Goal: Task Accomplishment & Management: Manage account settings

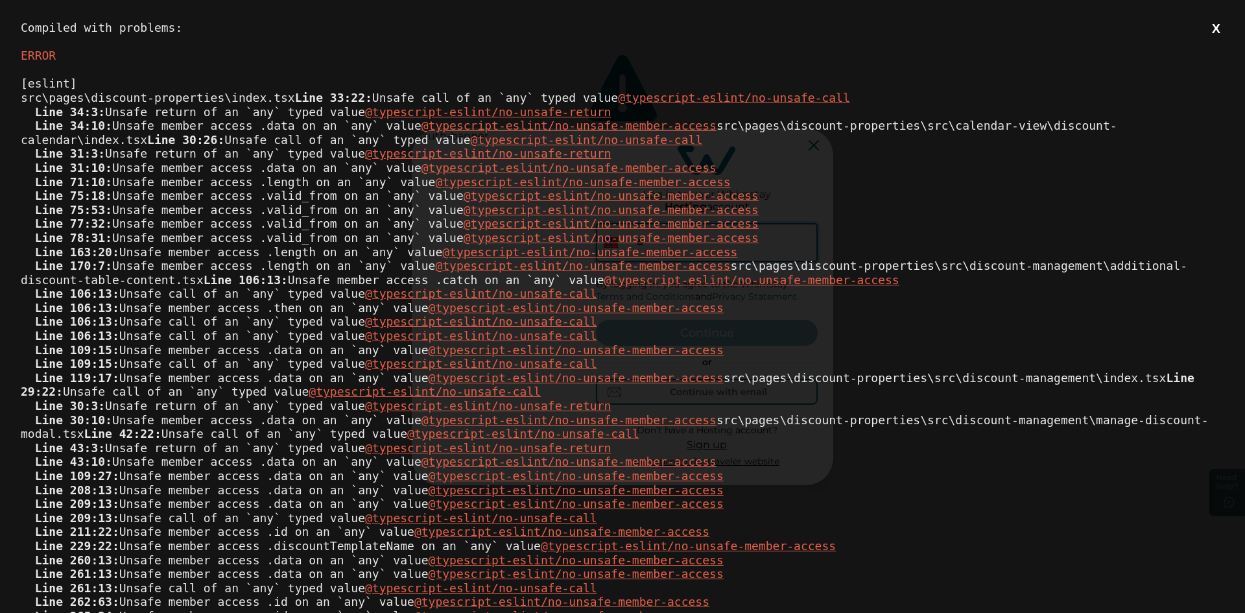
click at [1208, 29] on button "X" at bounding box center [1216, 29] width 16 height 16
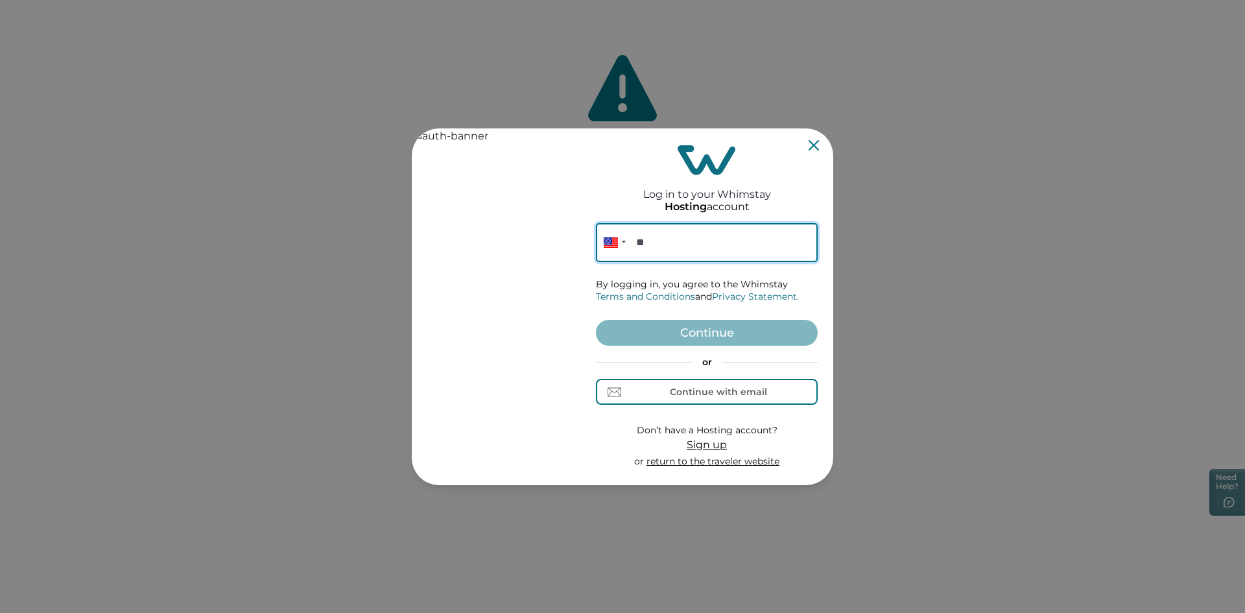
click at [712, 244] on input "**" at bounding box center [707, 242] width 222 height 39
type input "**********"
click at [702, 331] on button "Continue" at bounding box center [707, 333] width 222 height 26
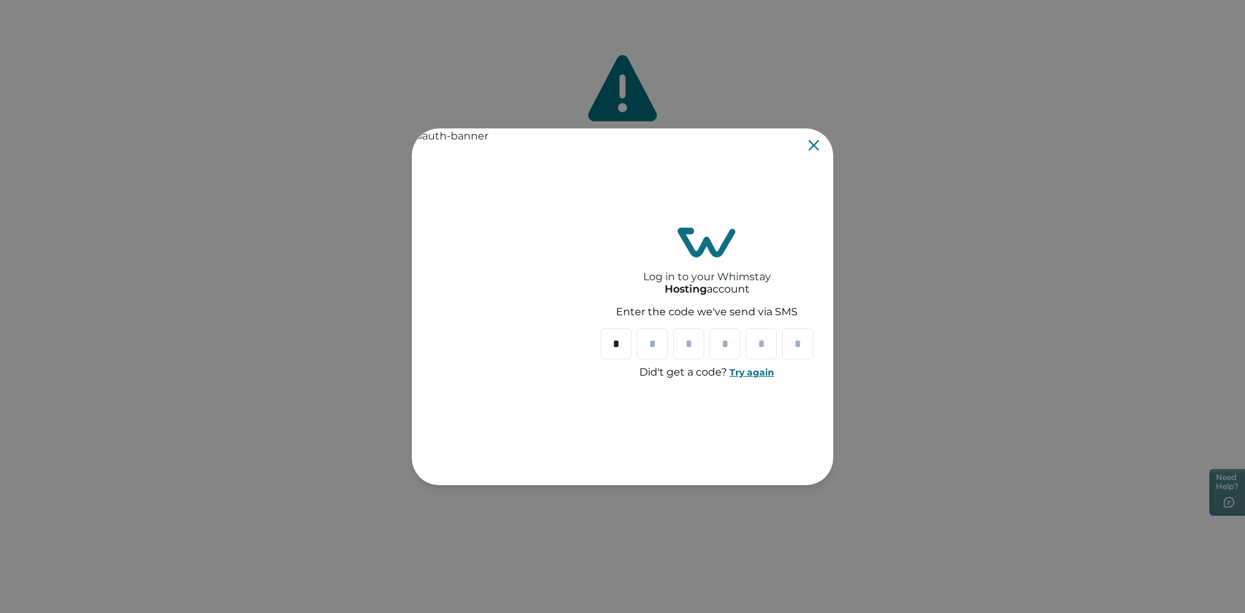
type input "*"
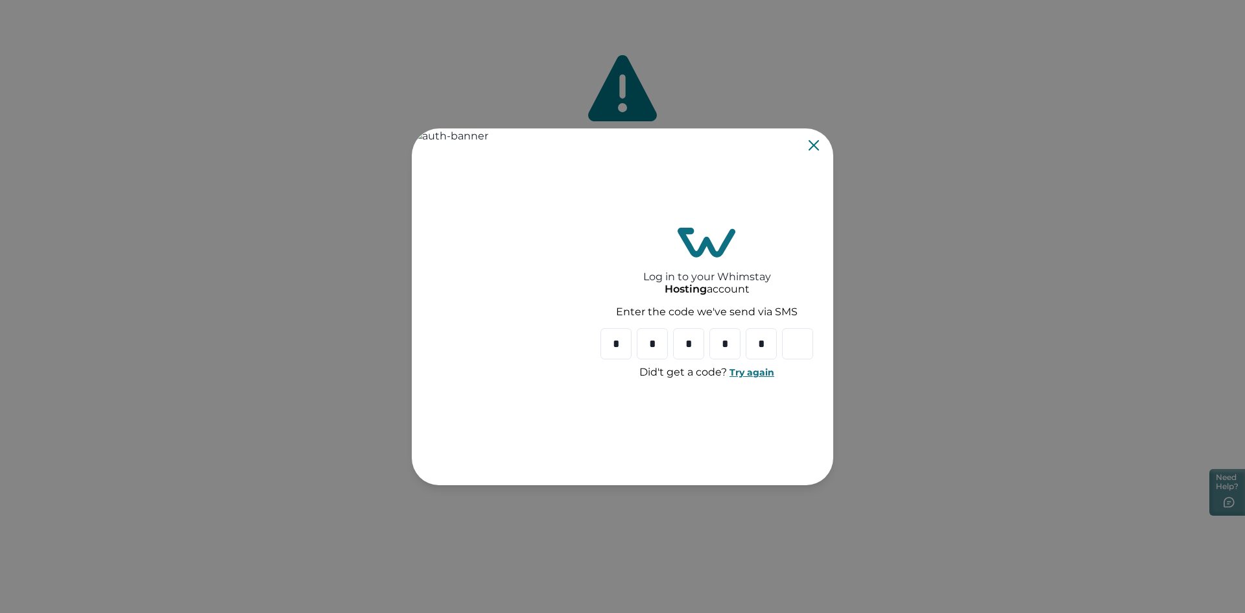
type input "*"
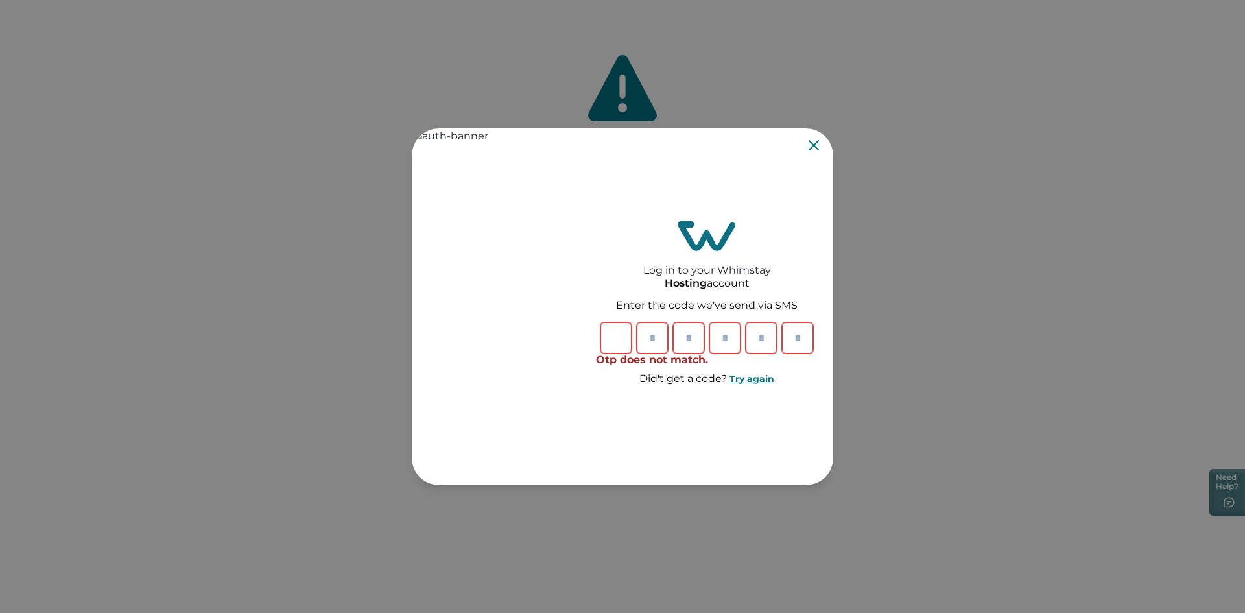
type input "*"
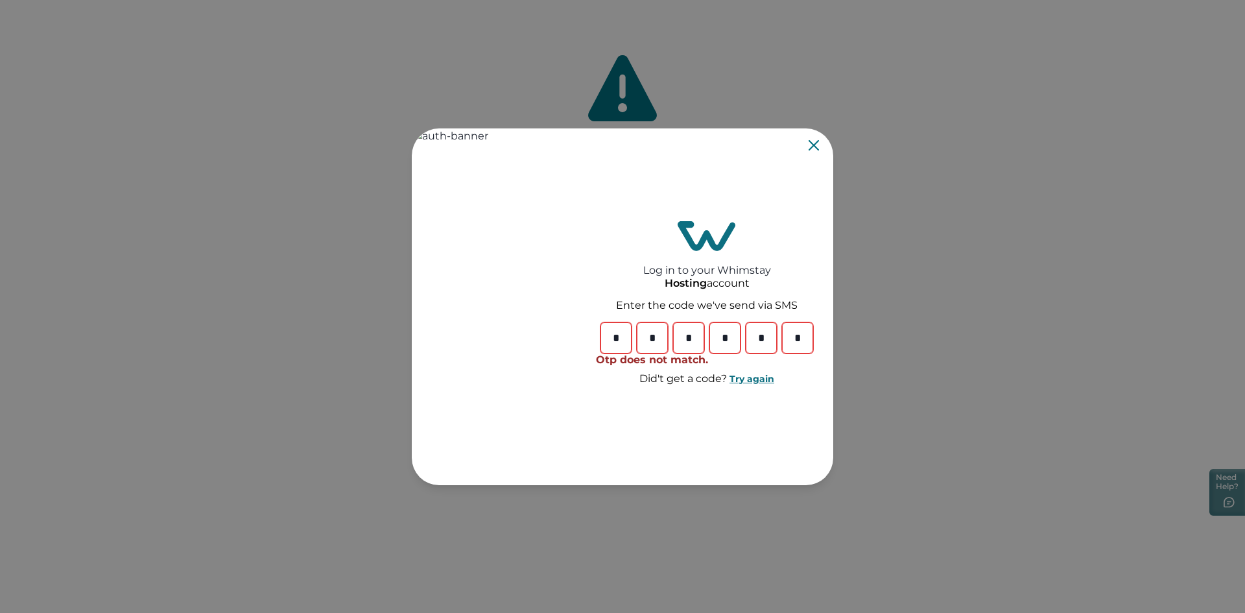
type input "*"
click at [814, 149] on icon "Close" at bounding box center [814, 145] width 10 height 10
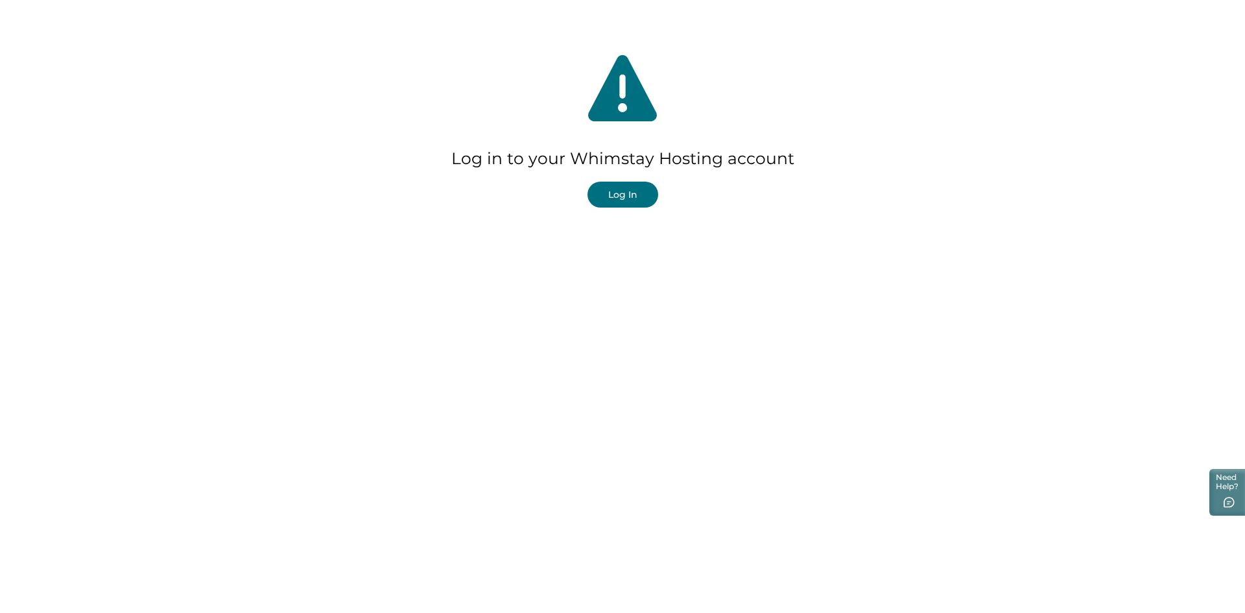
click at [607, 198] on button "Log In" at bounding box center [623, 195] width 71 height 26
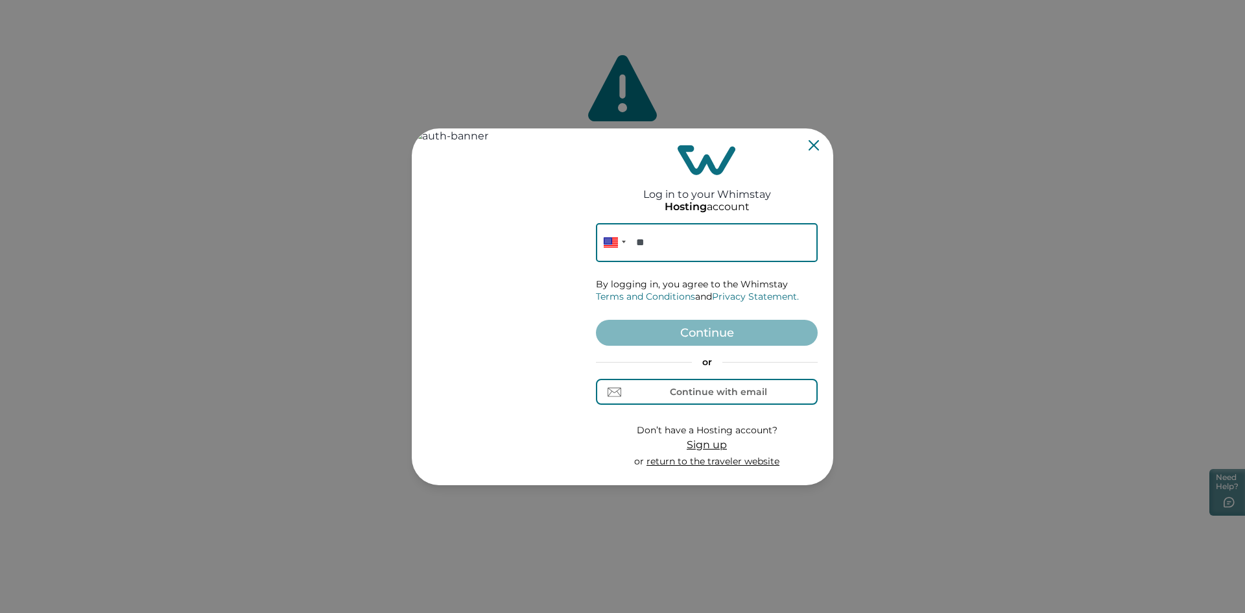
click at [662, 246] on input "**" at bounding box center [707, 242] width 222 height 39
type input "**********"
click at [704, 333] on button "Continue" at bounding box center [707, 333] width 222 height 26
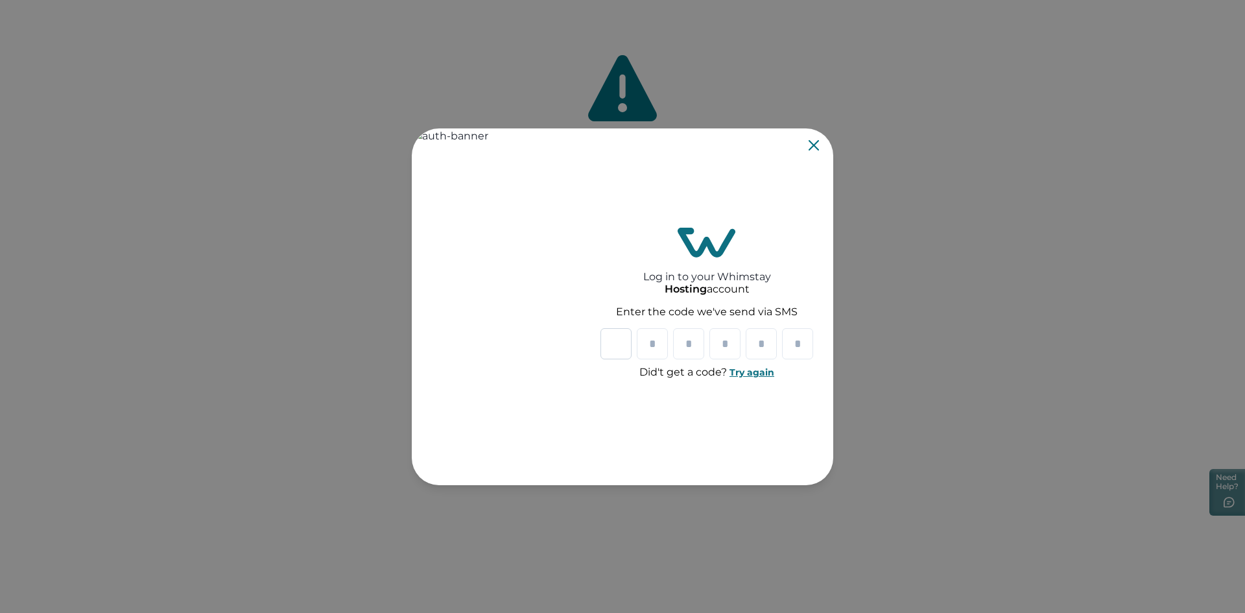
click at [612, 347] on input "Please enter your pin code" at bounding box center [616, 343] width 31 height 31
type input "*"
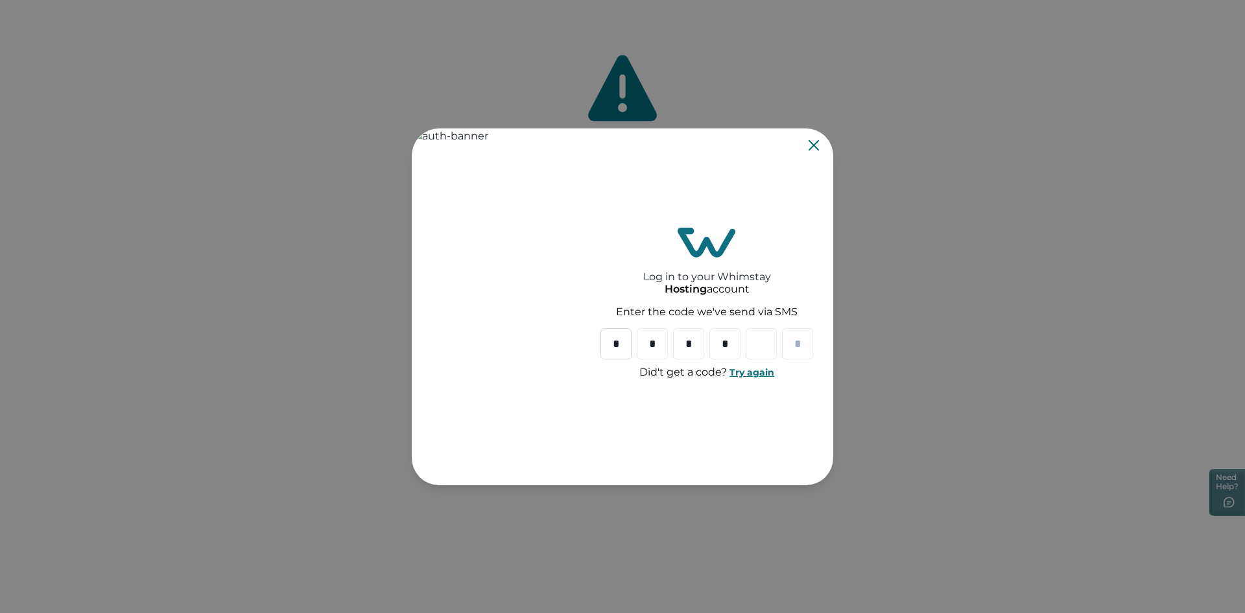
type input "*"
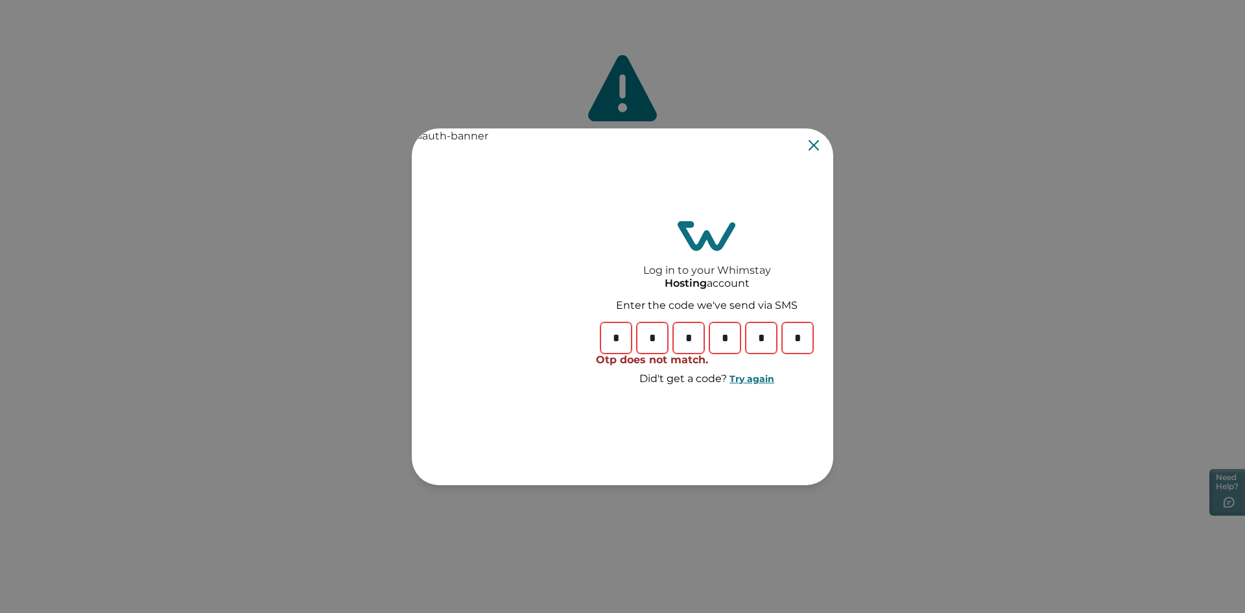
type input "*"
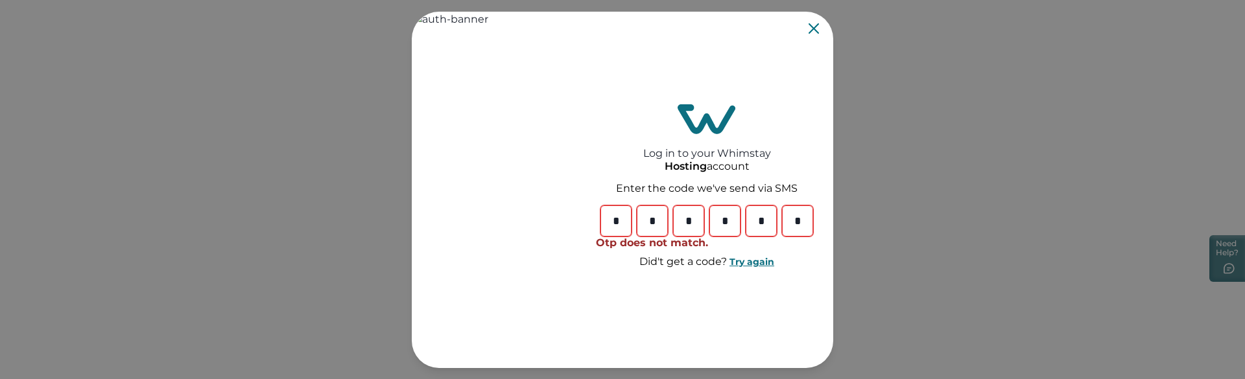
click at [802, 220] on input "*" at bounding box center [797, 221] width 31 height 31
type input "*"
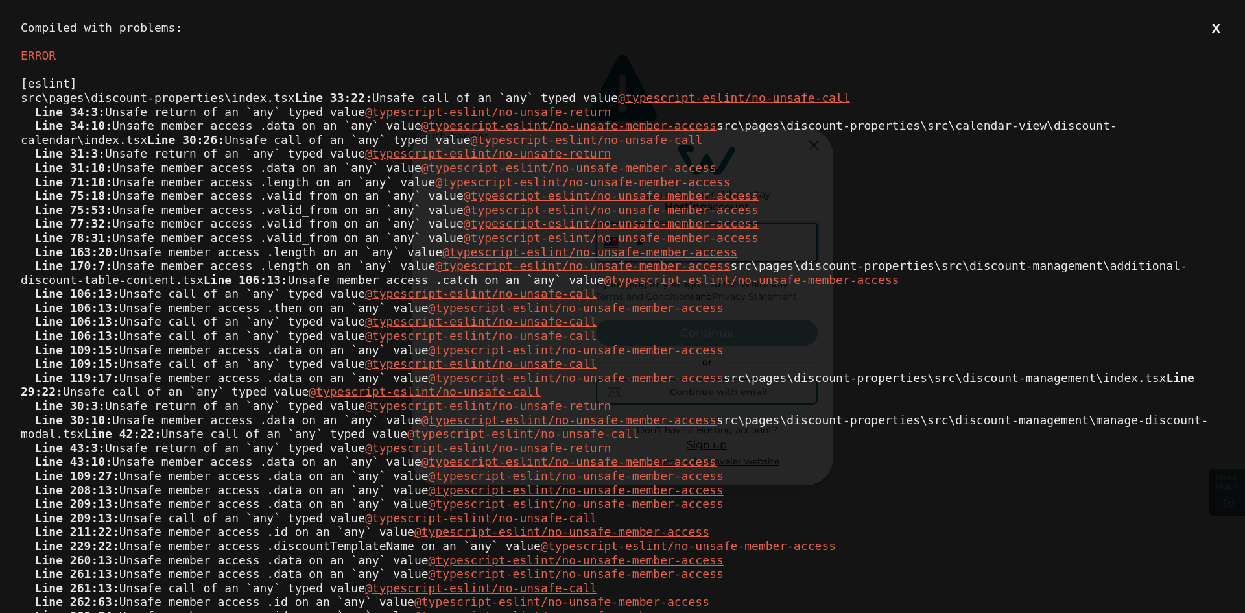
click at [1208, 32] on button "X" at bounding box center [1216, 29] width 16 height 16
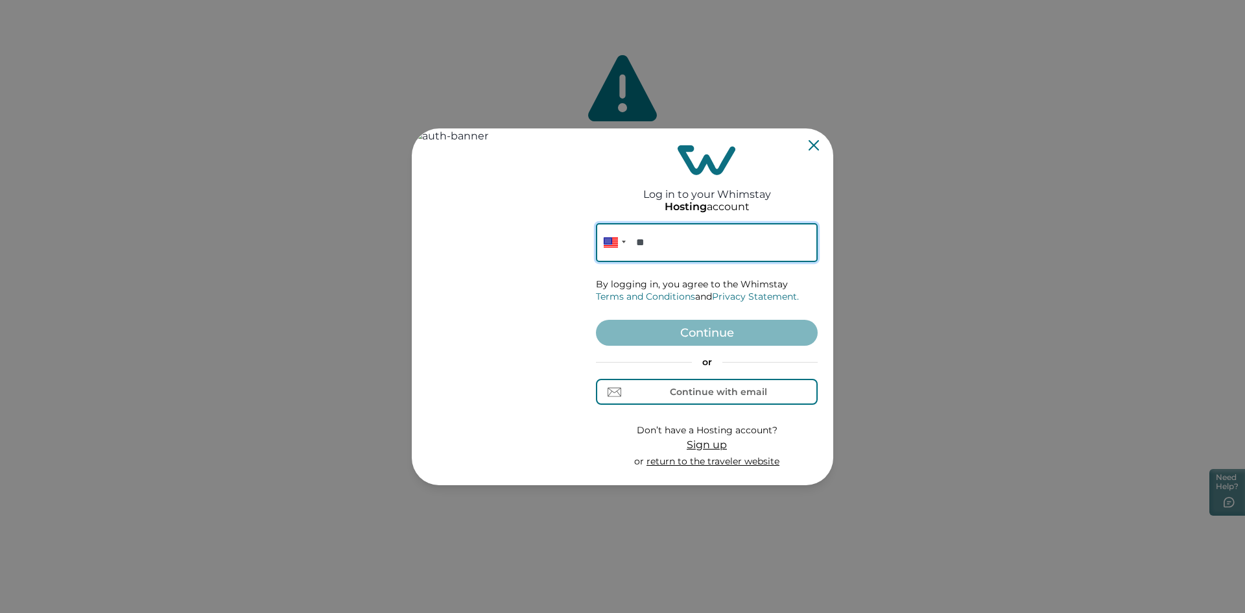
click at [673, 247] on input "**" at bounding box center [707, 242] width 222 height 39
click at [703, 251] on input "**" at bounding box center [707, 242] width 222 height 39
type input "**********"
click at [695, 327] on button "Continue" at bounding box center [707, 333] width 222 height 26
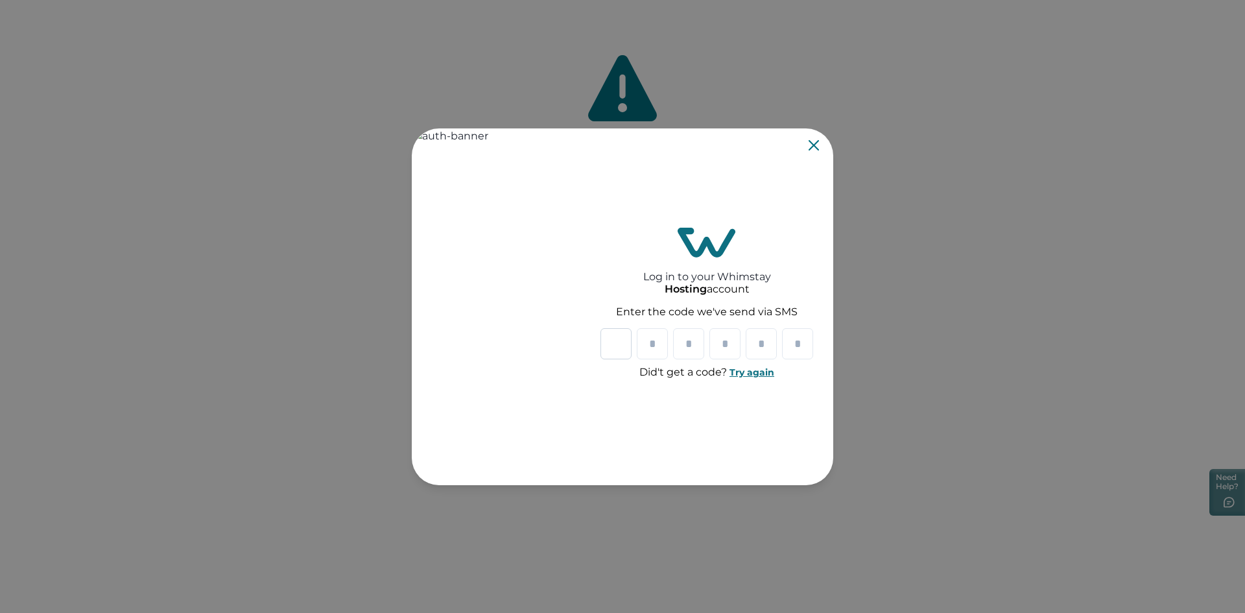
click at [612, 344] on input "Please enter your pin code" at bounding box center [616, 343] width 31 height 31
type input "*"
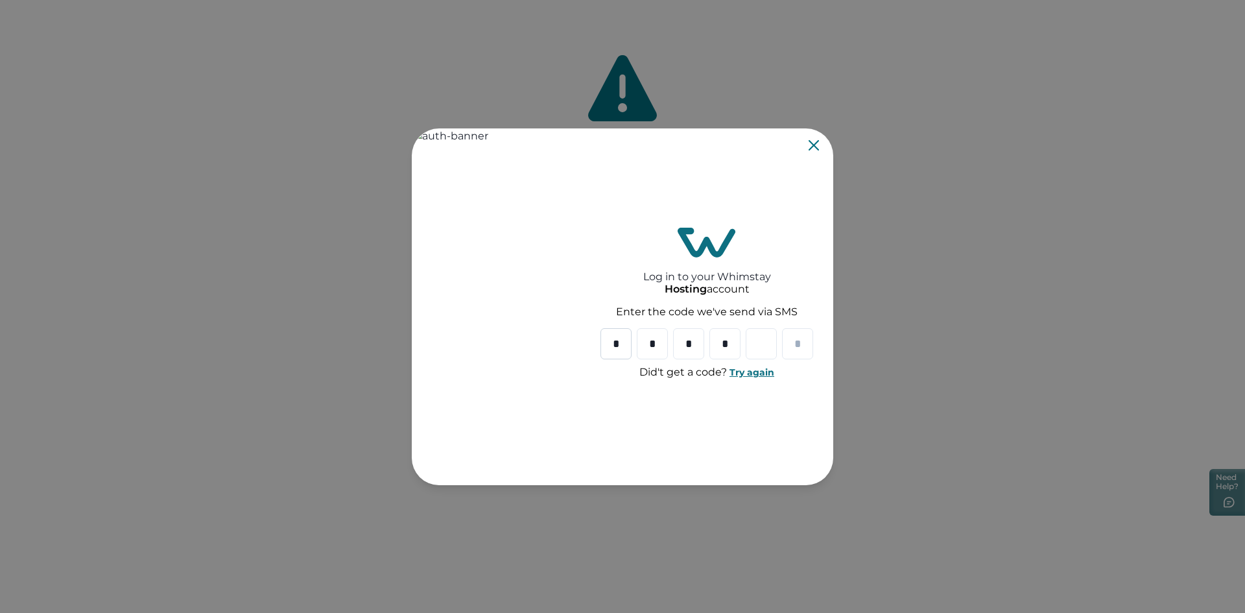
type input "*"
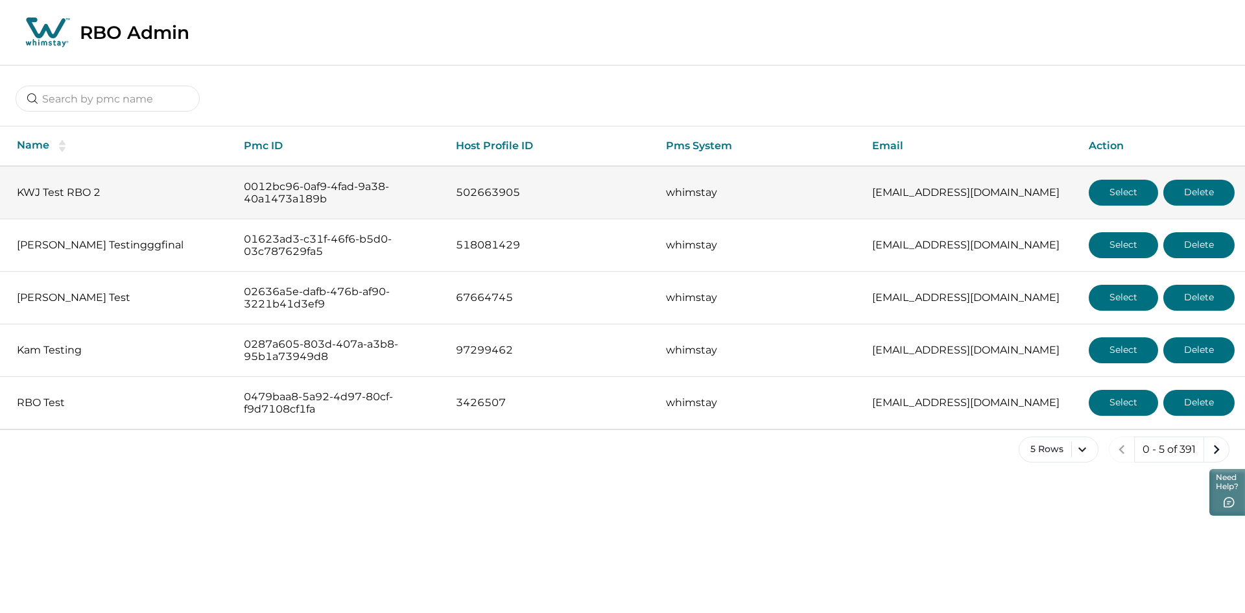
click at [67, 202] on td "KWJ Test RBO 2" at bounding box center [117, 192] width 234 height 53
click at [53, 196] on p "KWJ Test RBO 2" at bounding box center [120, 192] width 206 height 13
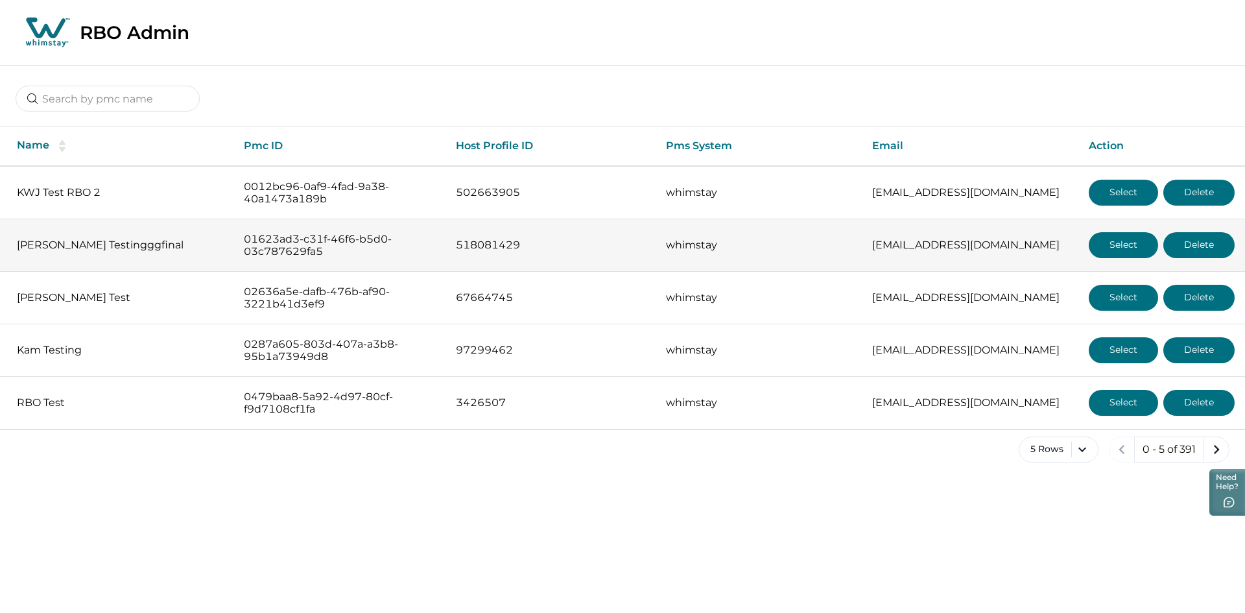
click at [92, 244] on p "Sam Testingggfinal" at bounding box center [120, 245] width 206 height 13
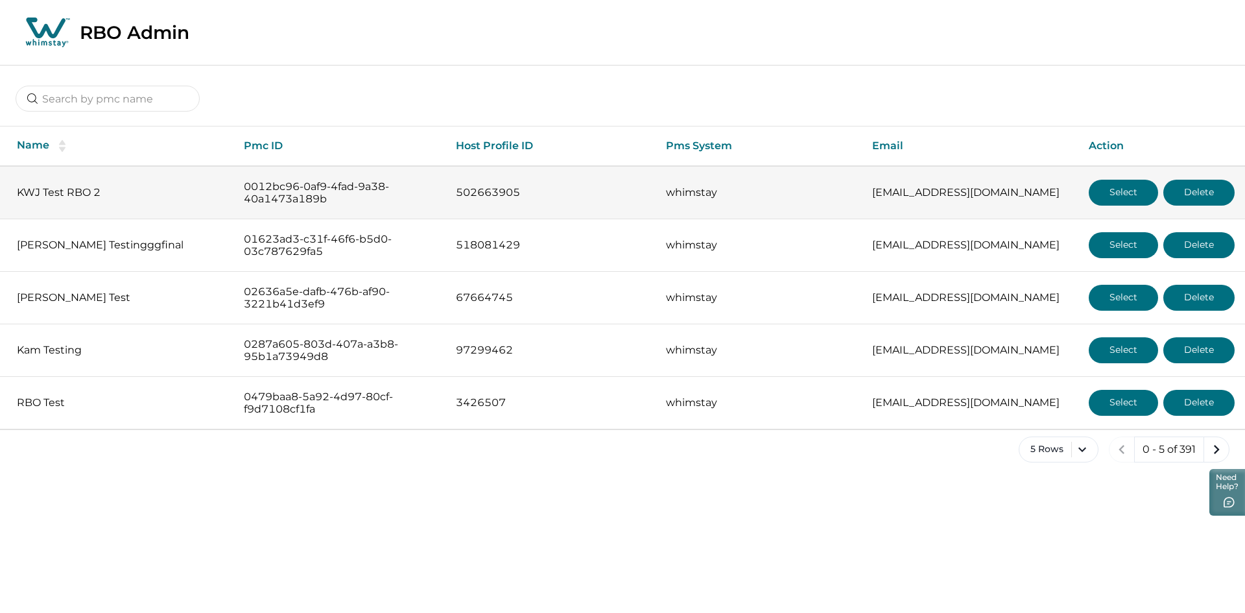
click at [1111, 196] on button "Select" at bounding box center [1123, 193] width 69 height 26
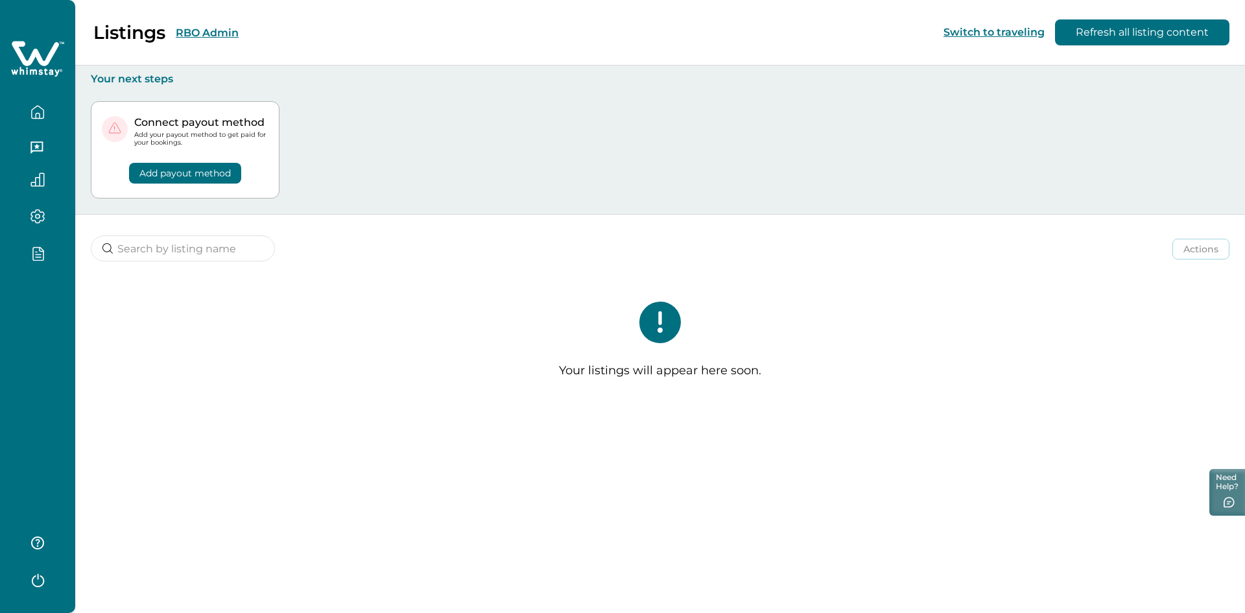
click at [44, 580] on icon "button" at bounding box center [38, 581] width 12 height 14
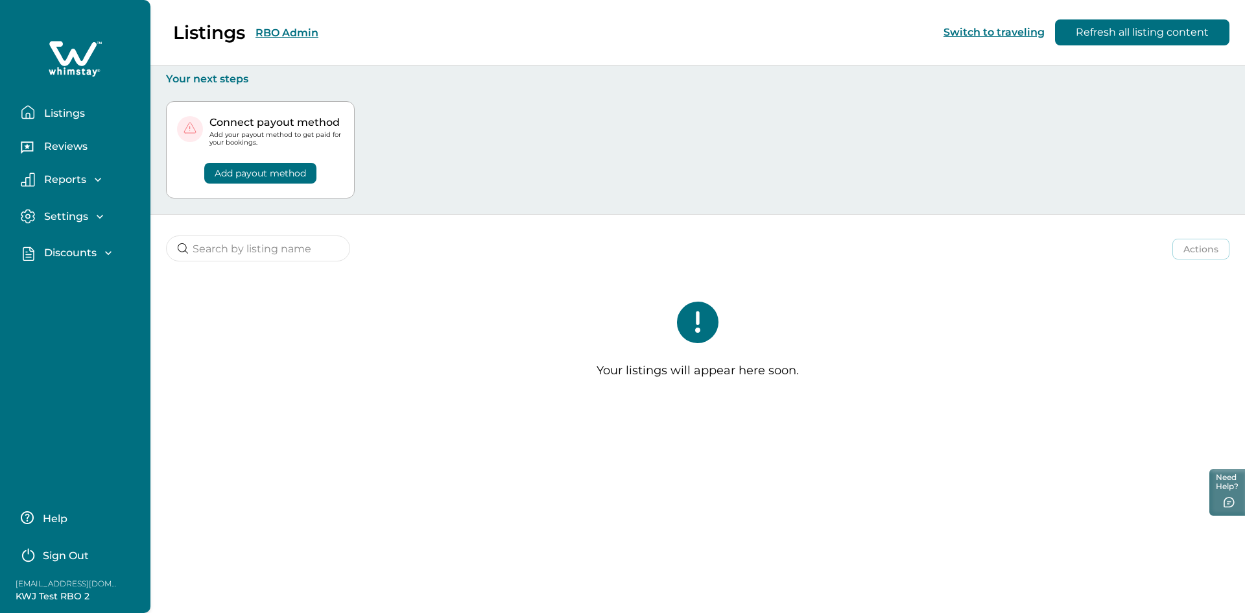
click at [64, 556] on p "Sign Out" at bounding box center [66, 555] width 46 height 13
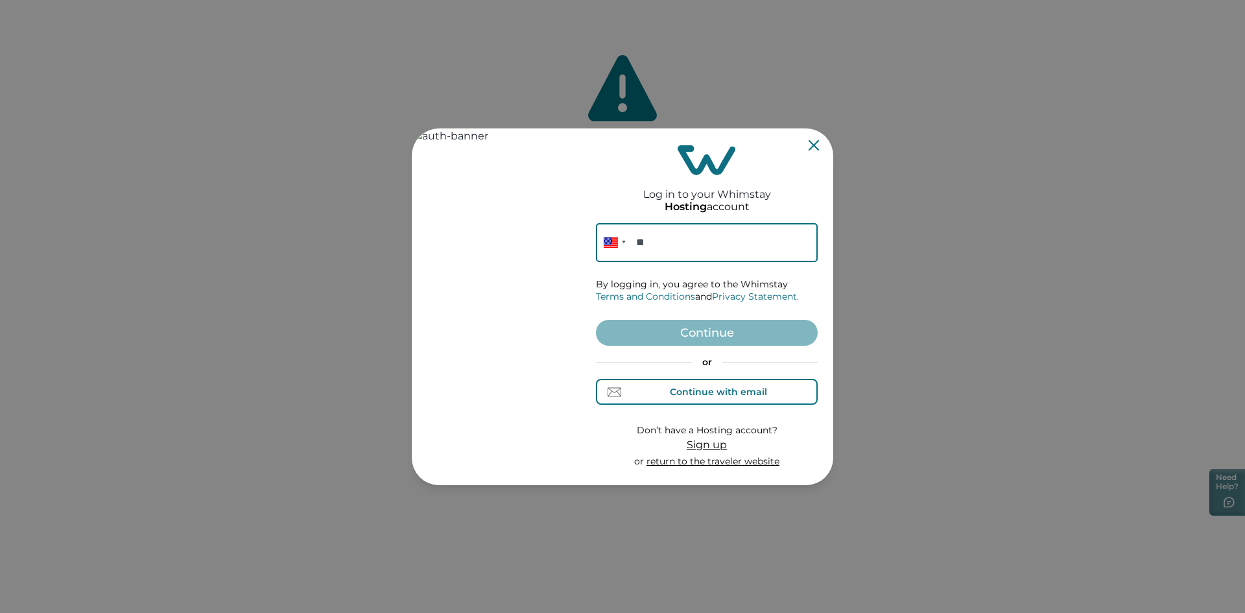
drag, startPoint x: 708, startPoint y: 396, endPoint x: 701, endPoint y: 392, distance: 8.1
click at [706, 396] on div "Continue with email" at bounding box center [718, 392] width 97 height 10
click at [636, 247] on input at bounding box center [707, 242] width 222 height 39
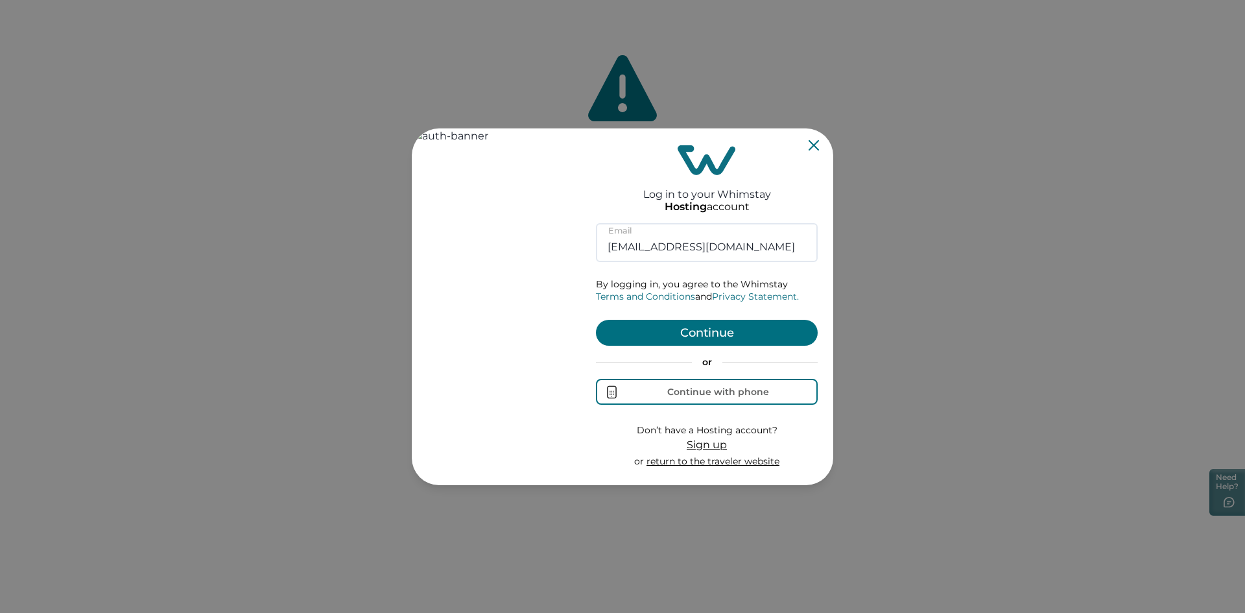
type input "rbo71@yopmail.com"
click at [648, 326] on button "Continue" at bounding box center [707, 333] width 222 height 26
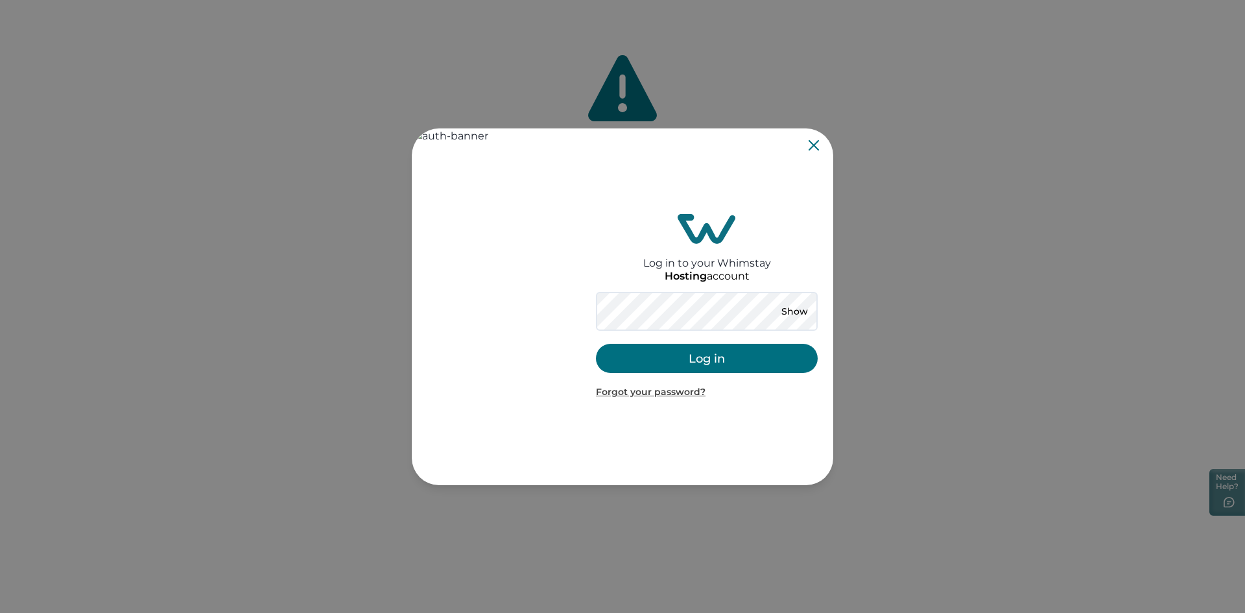
click at [682, 367] on button "Log in" at bounding box center [707, 358] width 222 height 29
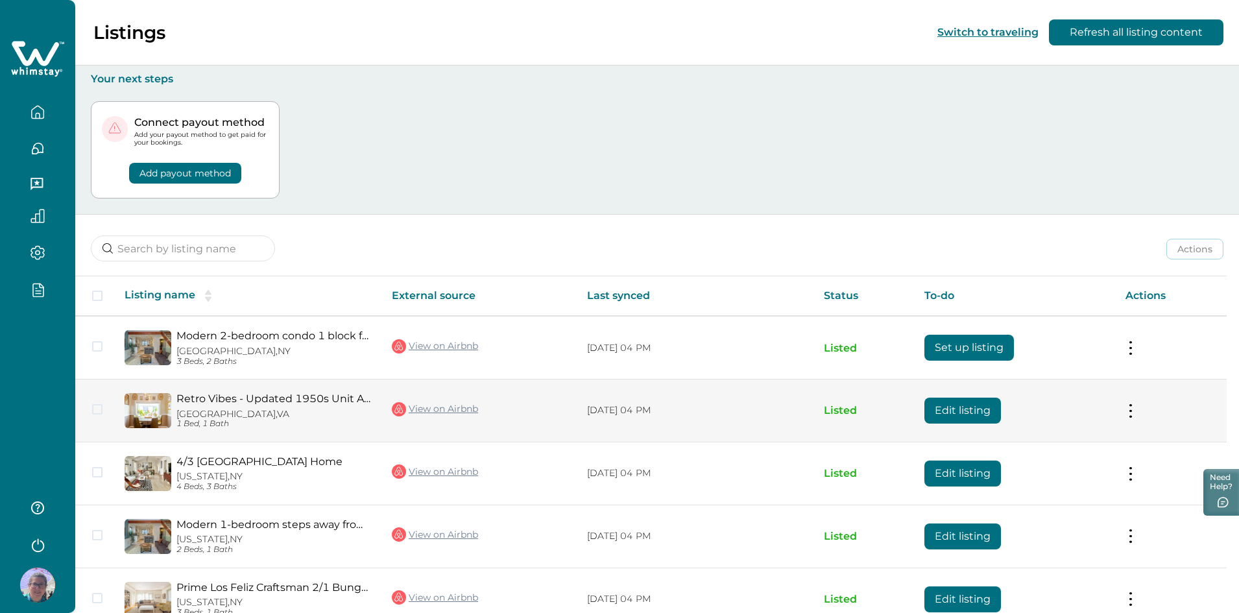
scroll to position [71, 0]
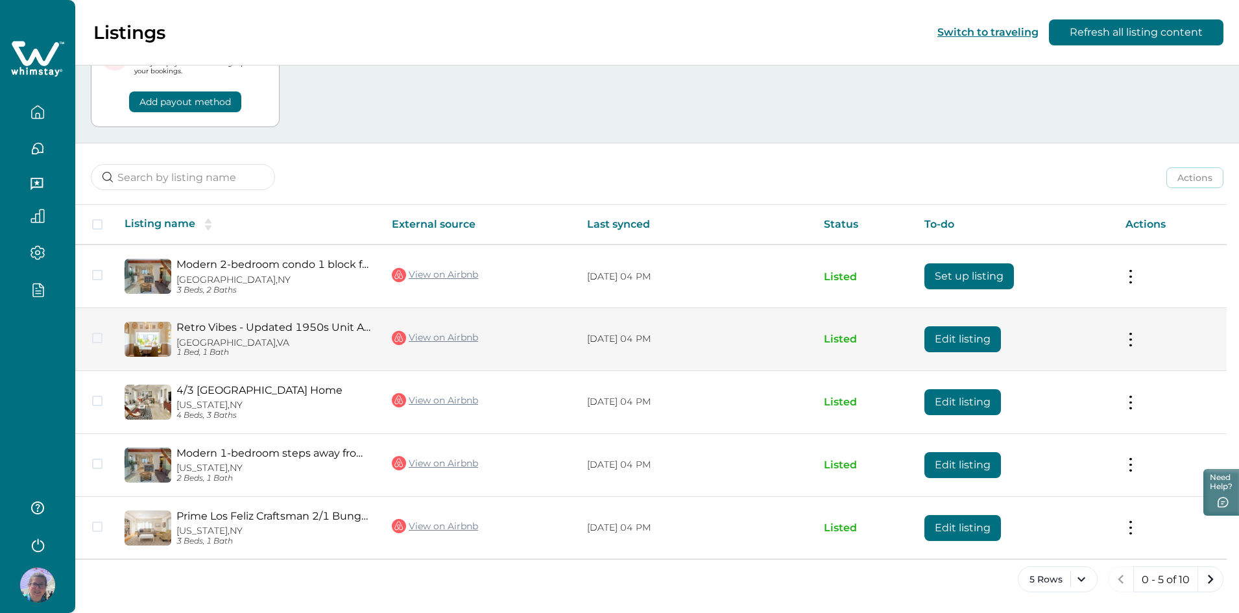
click at [965, 343] on button "Edit listing" at bounding box center [962, 339] width 77 height 26
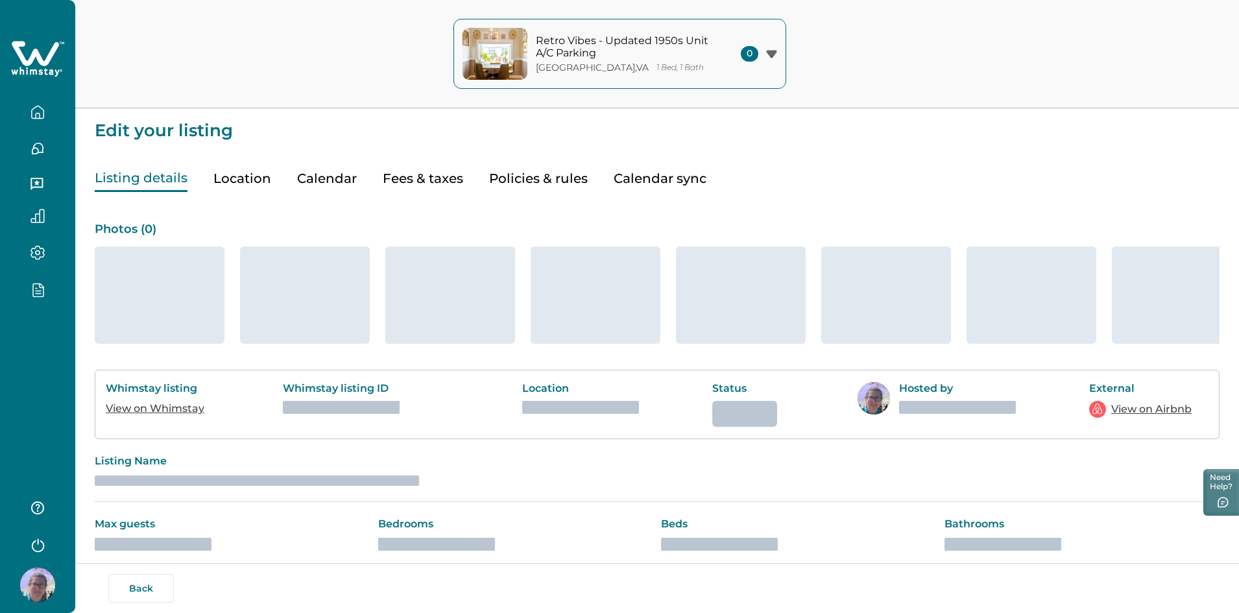
click at [546, 180] on button "Policies & rules" at bounding box center [538, 178] width 99 height 27
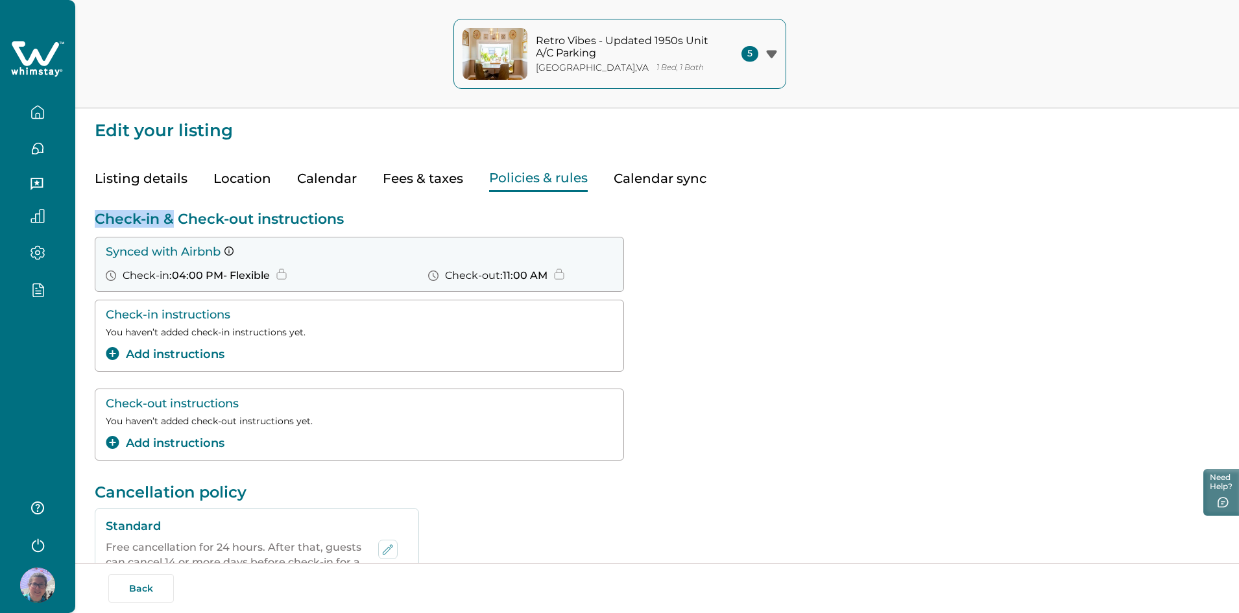
drag, startPoint x: 91, startPoint y: 219, endPoint x: 171, endPoint y: 221, distance: 79.2
click at [173, 221] on div "Edit your listing Listing details Location Calendar Fees & taxes Policies & rul…" at bounding box center [657, 580] width 1164 height 1160
copy p "Check-in &"
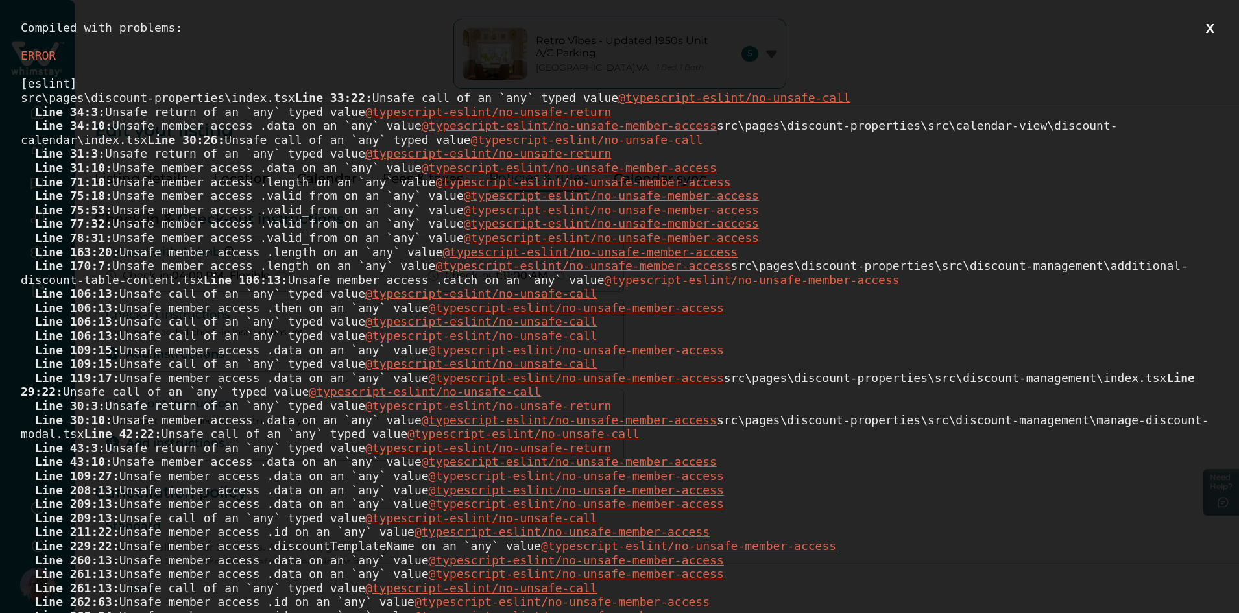
click at [1206, 27] on button "X" at bounding box center [1210, 29] width 16 height 16
click at [1209, 31] on button "X" at bounding box center [1210, 29] width 16 height 16
click at [1210, 29] on button "X" at bounding box center [1210, 29] width 16 height 16
click at [1204, 34] on button "X" at bounding box center [1210, 29] width 16 height 16
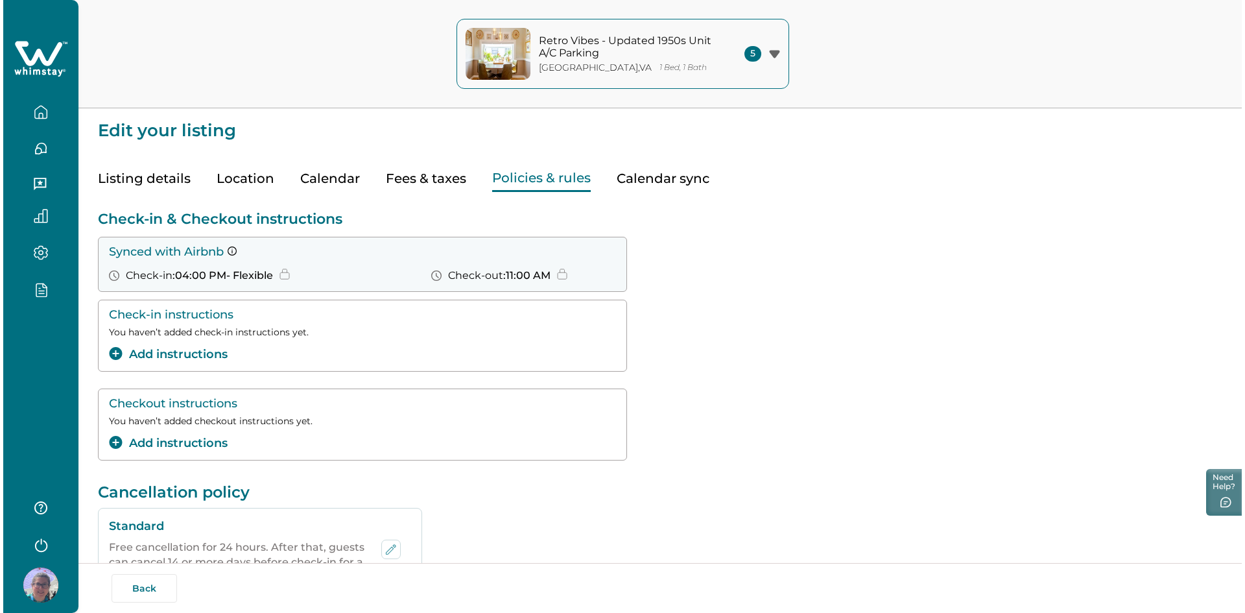
scroll to position [65, 0]
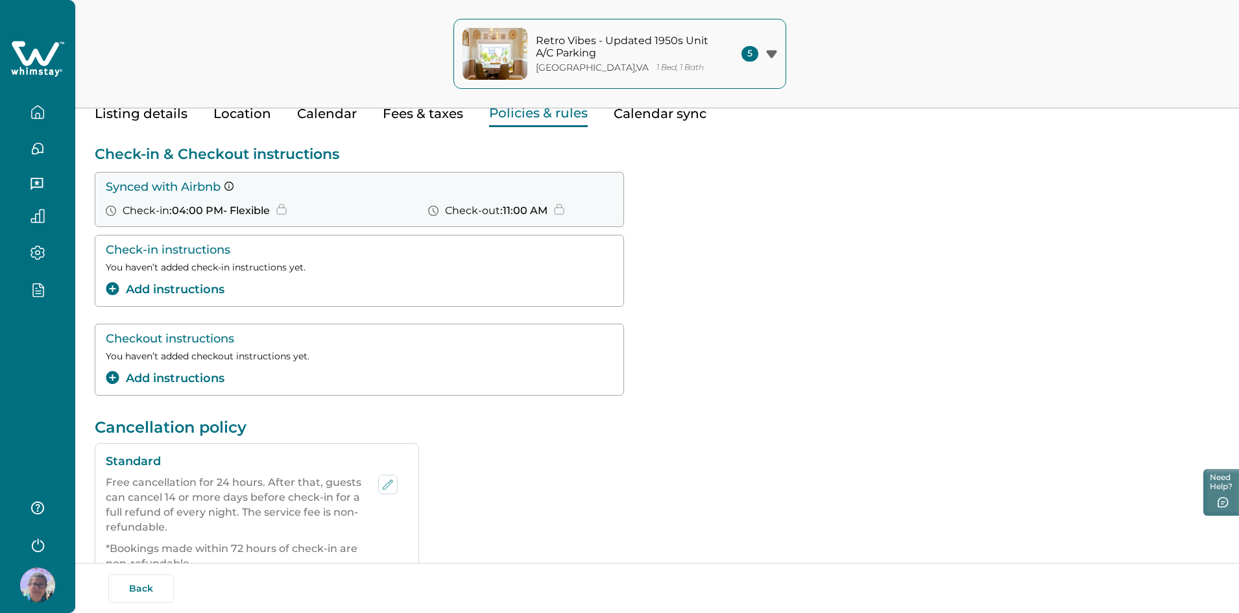
click at [172, 382] on button "Add instructions" at bounding box center [165, 379] width 119 height 18
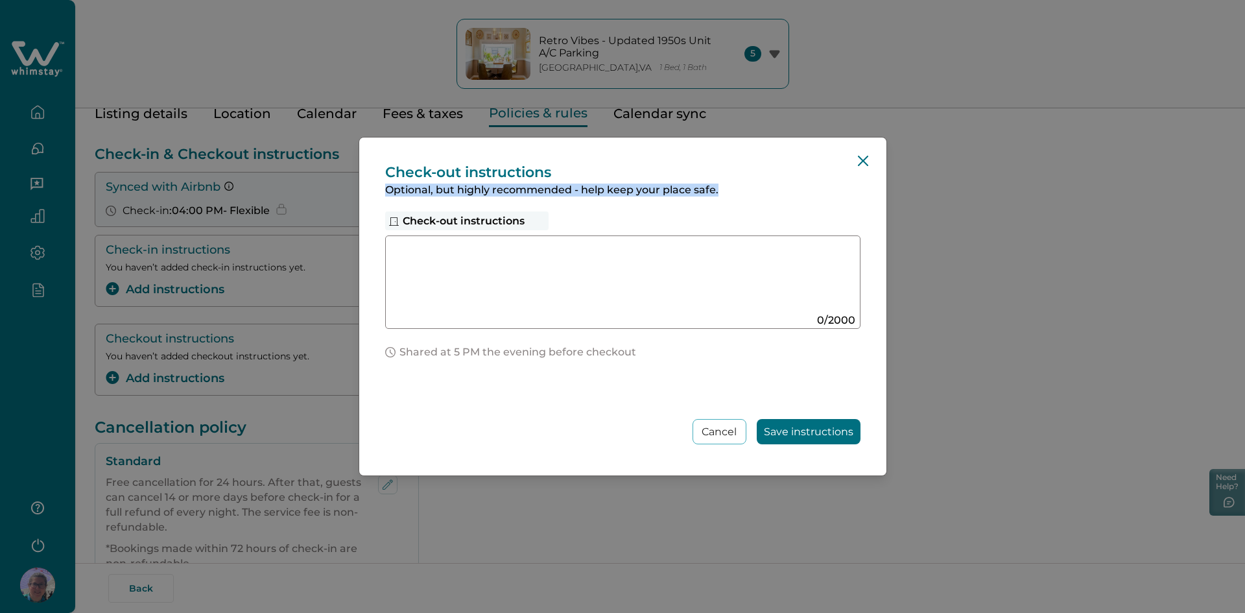
drag, startPoint x: 385, startPoint y: 191, endPoint x: 719, endPoint y: 187, distance: 333.4
click at [719, 187] on p "Optional, but highly recommended - help keep your place safe." at bounding box center [622, 190] width 475 height 13
copy p "Optional, but highly recommended - help keep your place safe."
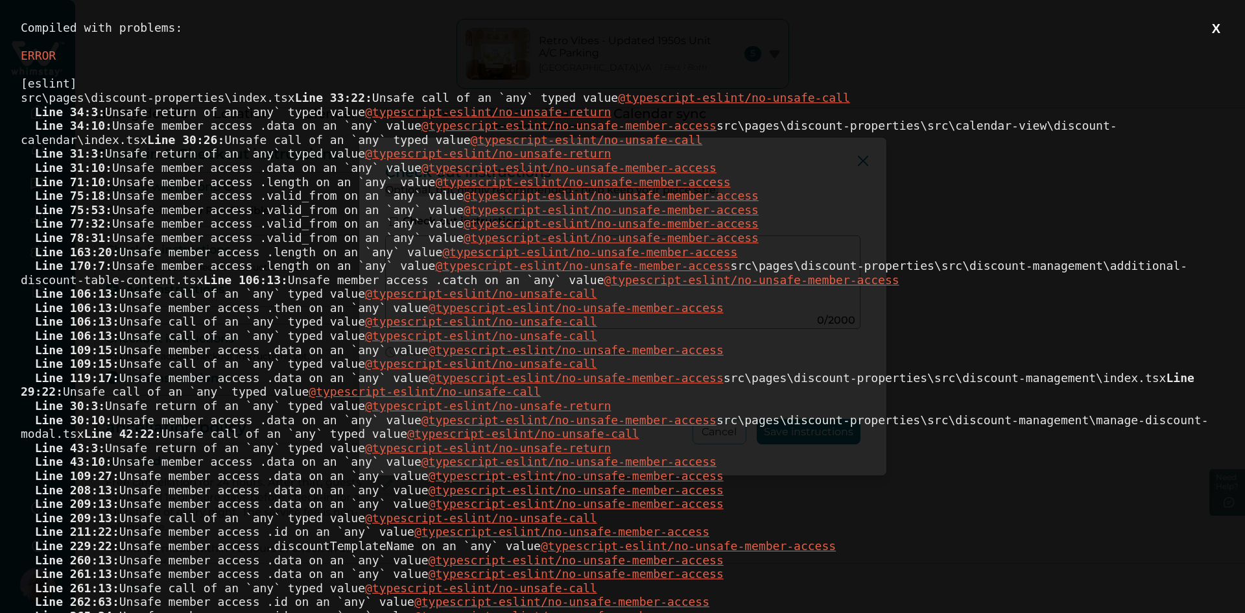
scroll to position [0, 0]
click at [1208, 29] on button "X" at bounding box center [1216, 29] width 16 height 16
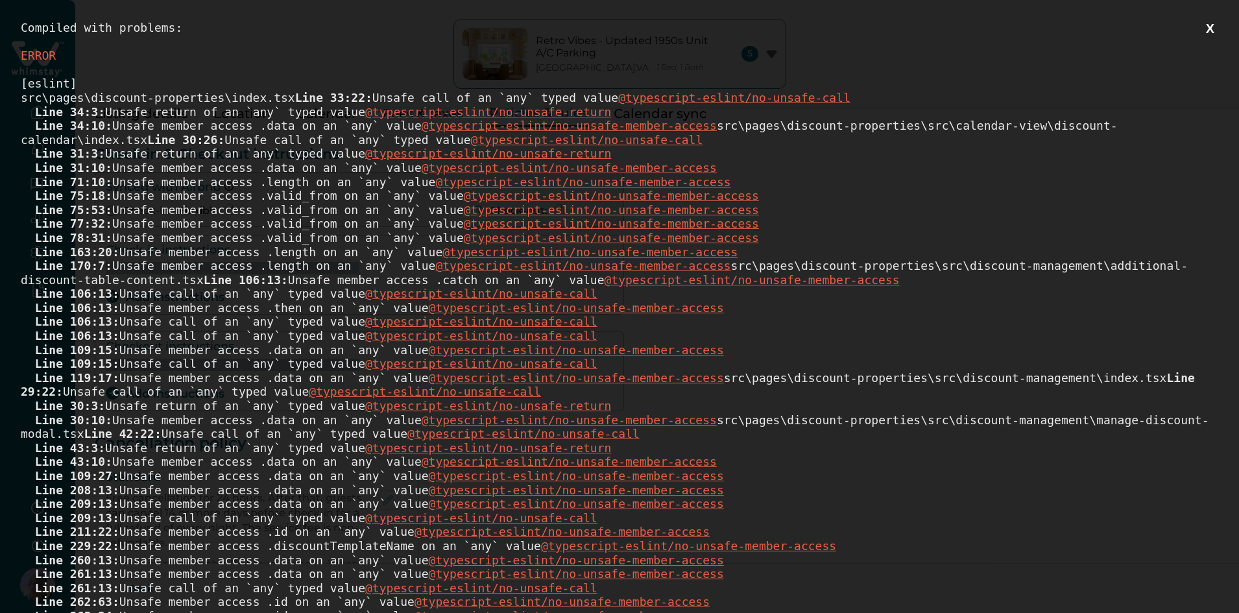
click at [1207, 34] on button "X" at bounding box center [1210, 29] width 16 height 16
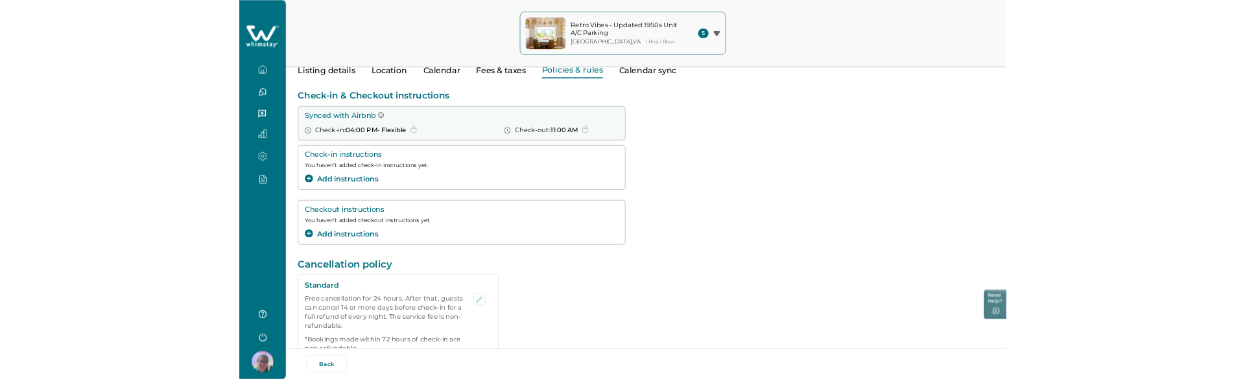
scroll to position [130, 0]
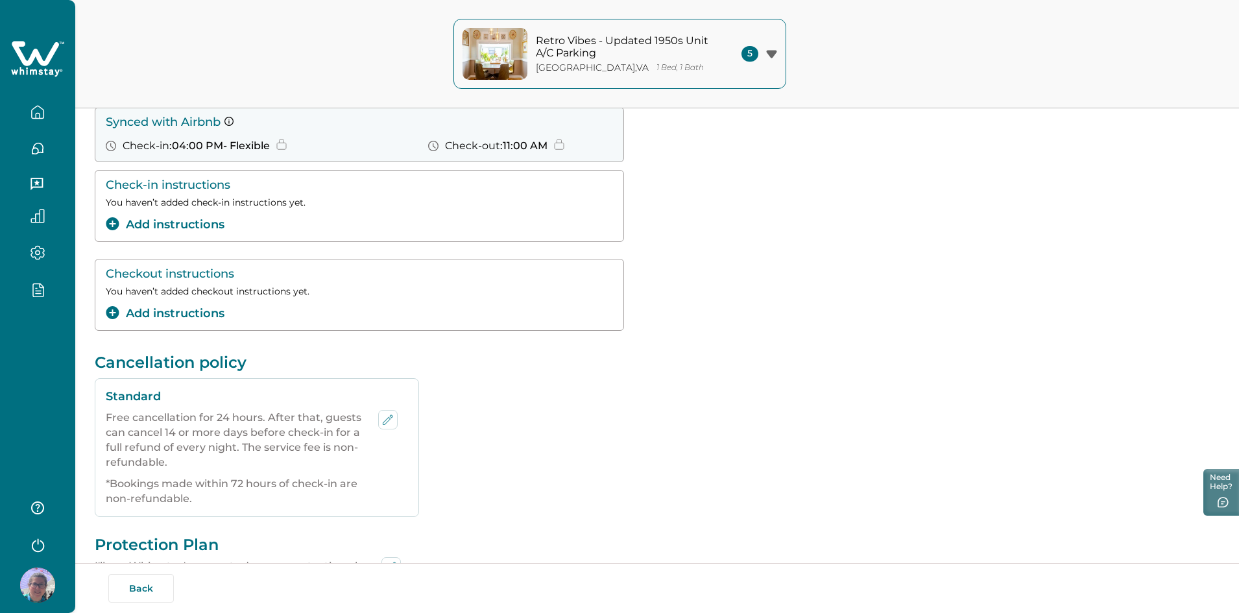
click at [193, 318] on button "Add instructions" at bounding box center [165, 314] width 119 height 18
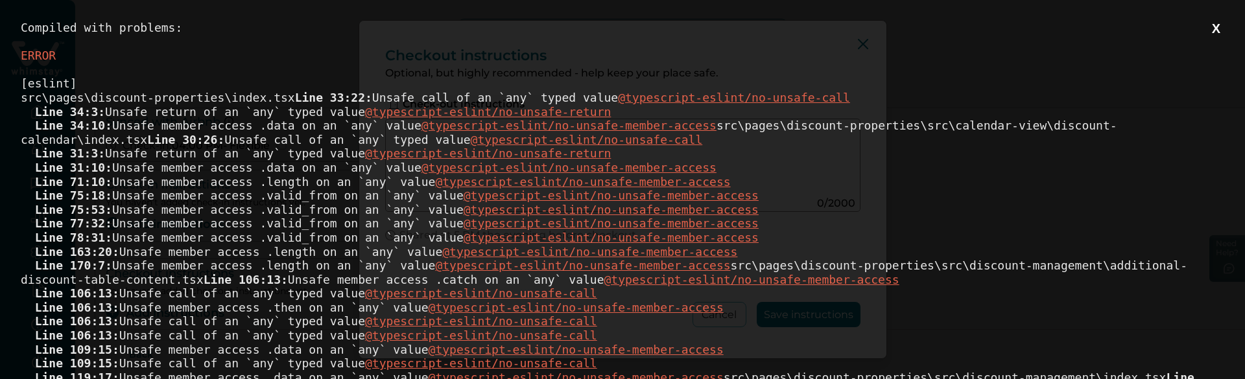
scroll to position [0, 0]
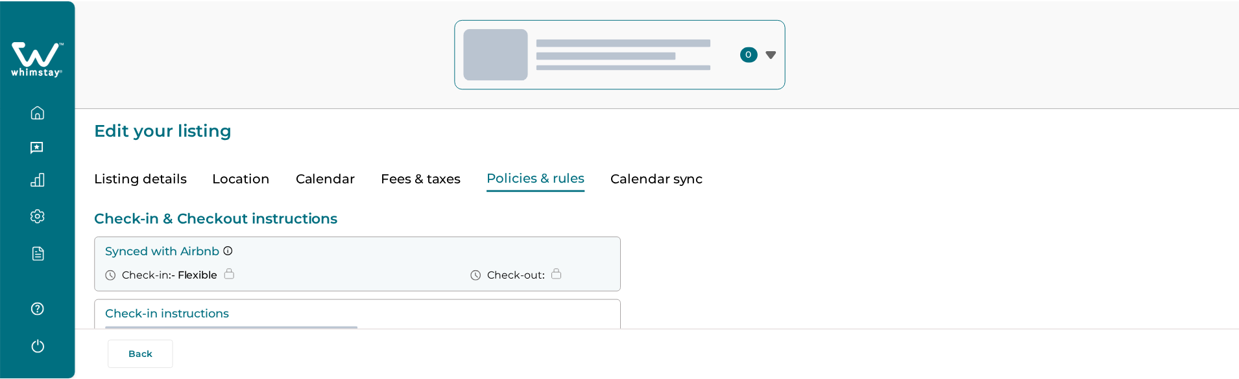
scroll to position [118, 0]
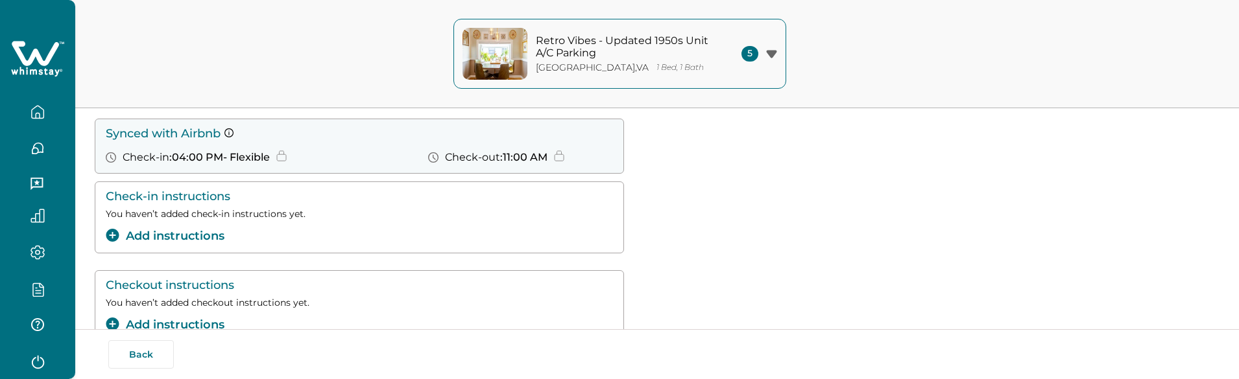
click at [197, 259] on div "Check-in & Checkout instructions Synced with Airbnb Check-in : 04:00 PM - Flexi…" at bounding box center [657, 219] width 1125 height 254
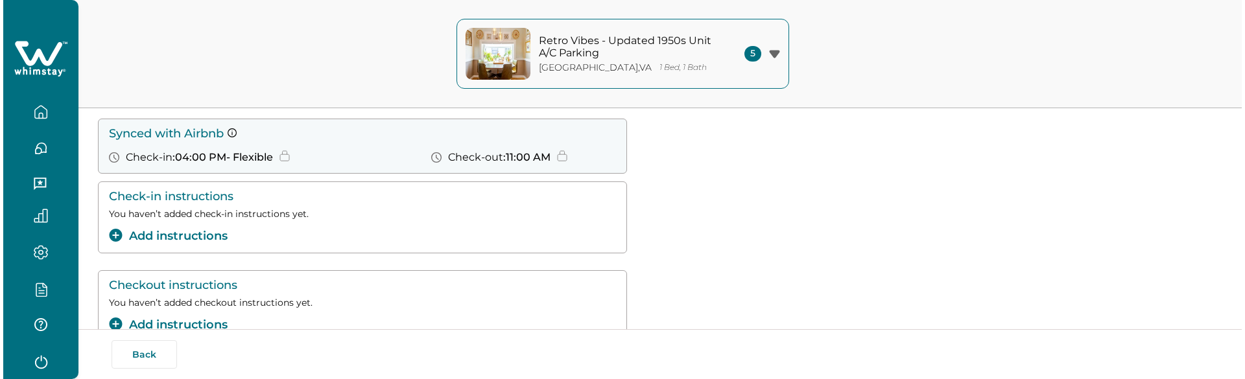
scroll to position [183, 0]
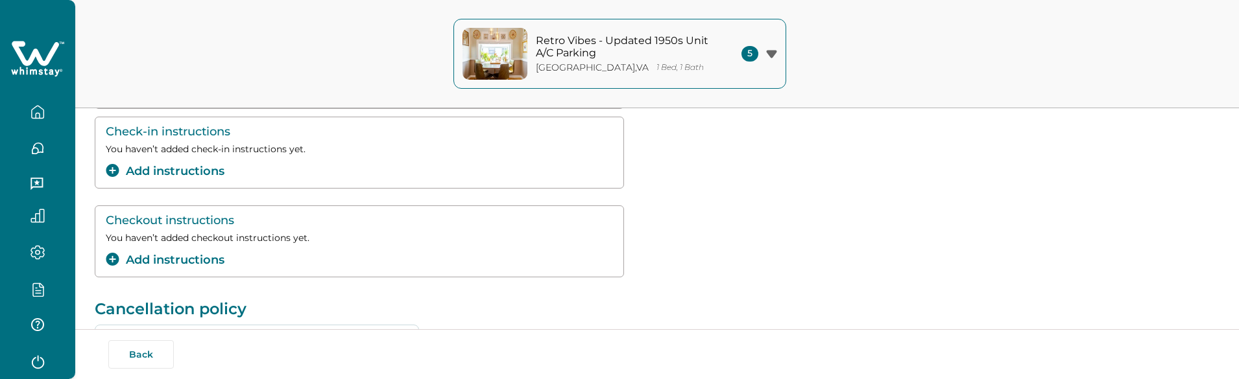
click at [116, 261] on icon "add-instructions" at bounding box center [112, 259] width 13 height 13
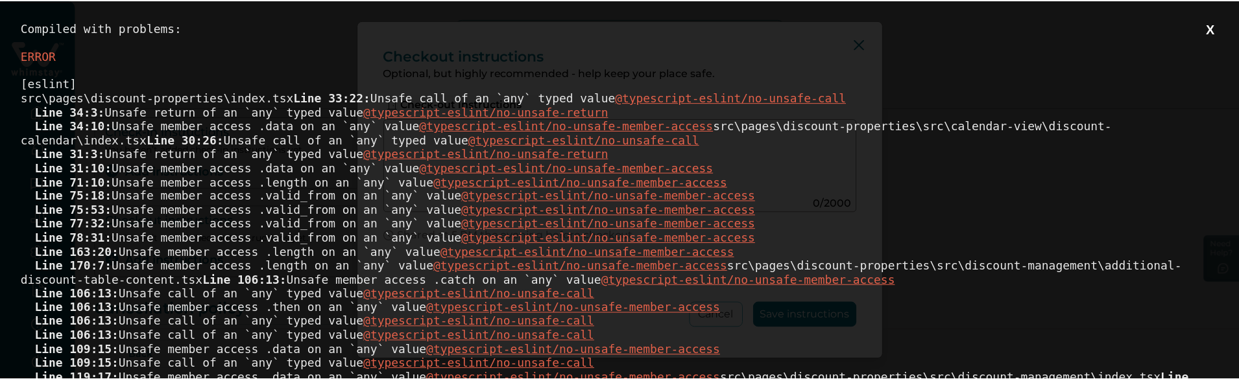
scroll to position [0, 0]
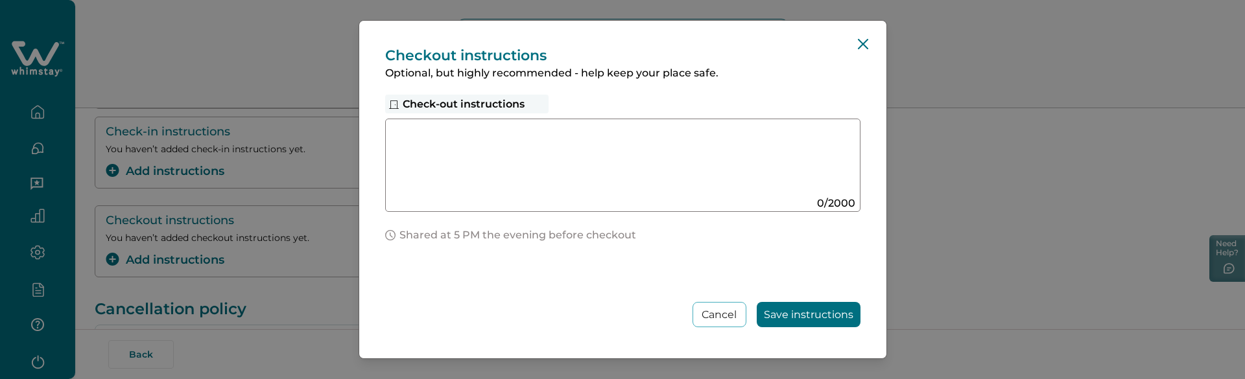
drag, startPoint x: 918, startPoint y: 178, endPoint x: 201, endPoint y: 222, distance: 718.1
click at [922, 182] on div "Checkout instructions Optional, but highly recommended - help keep your place s…" at bounding box center [622, 189] width 1245 height 379
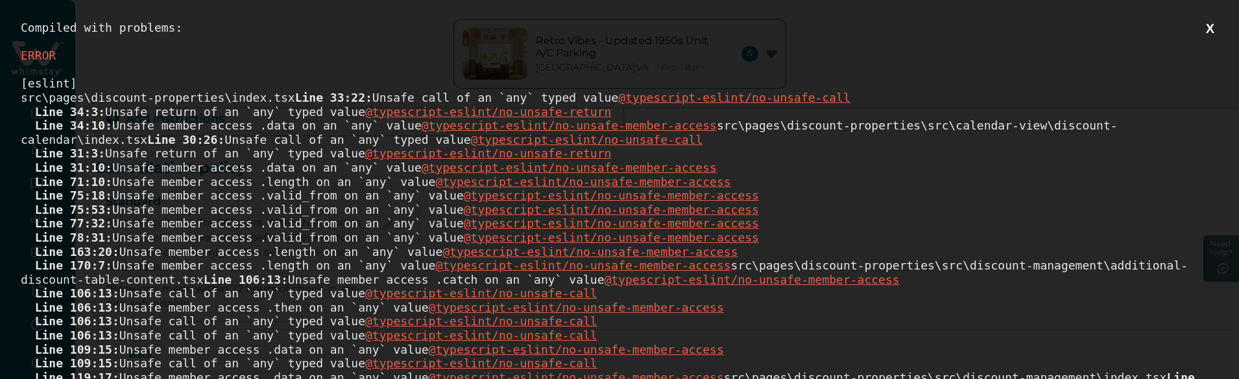
click at [1210, 25] on button "X" at bounding box center [1210, 29] width 16 height 16
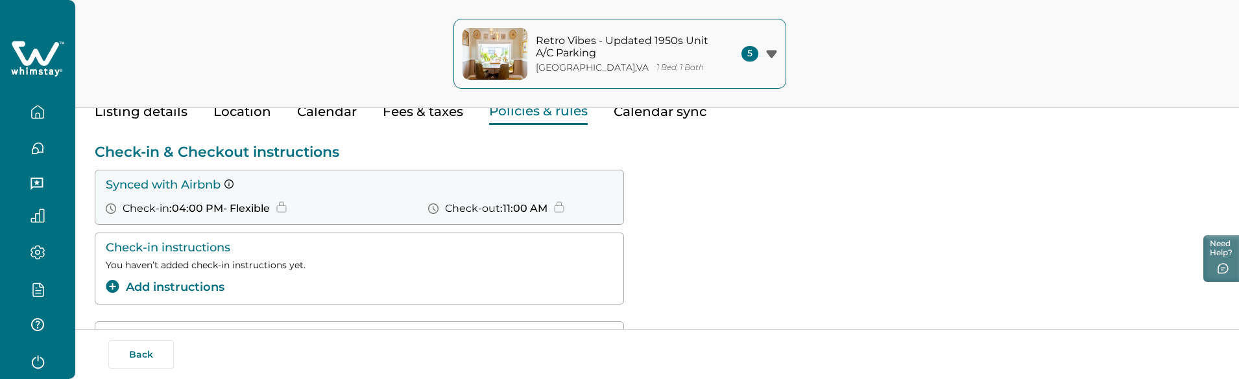
scroll to position [132, 0]
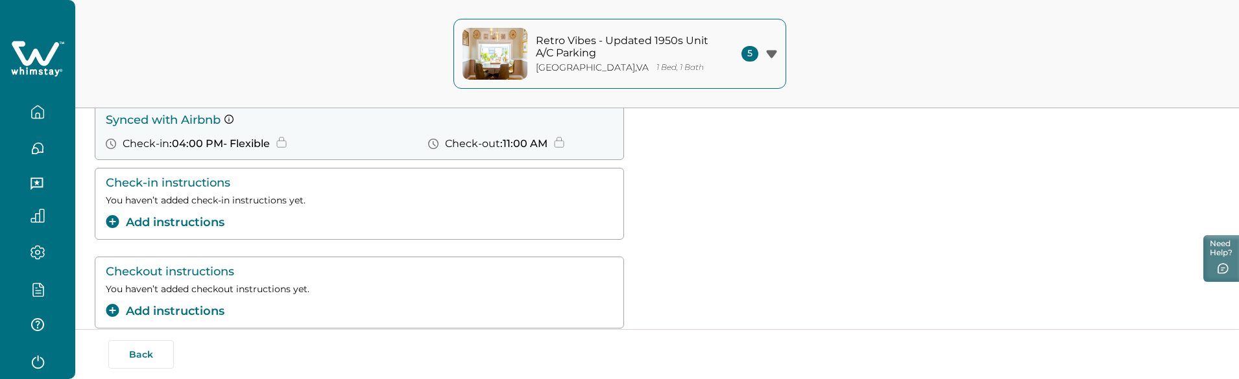
click at [114, 310] on icon "add-instructions" at bounding box center [113, 310] width 14 height 13
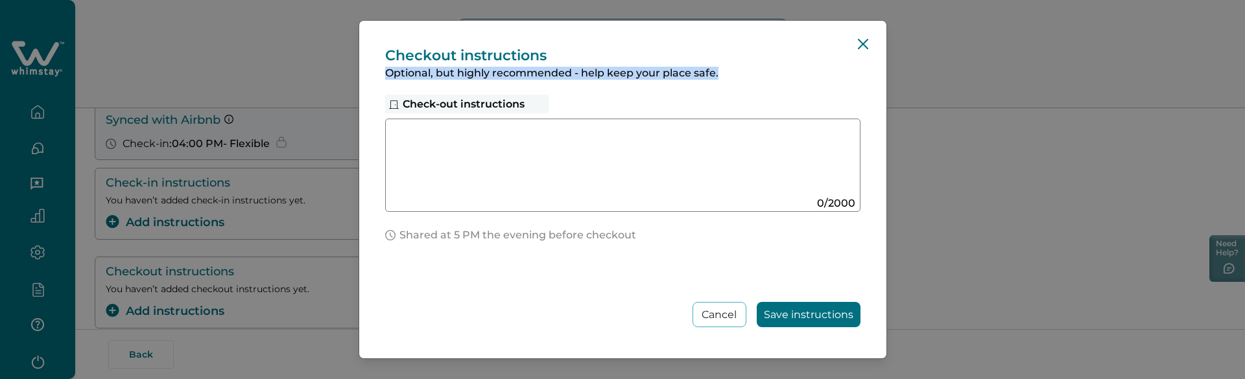
drag, startPoint x: 386, startPoint y: 73, endPoint x: 717, endPoint y: 74, distance: 330.8
click at [719, 74] on p "Optional, but highly recommended - help keep your place safe." at bounding box center [622, 73] width 475 height 13
copy p "Optional, but highly recommended - help keep your place safe."
click at [867, 46] on icon "Close" at bounding box center [863, 44] width 10 height 10
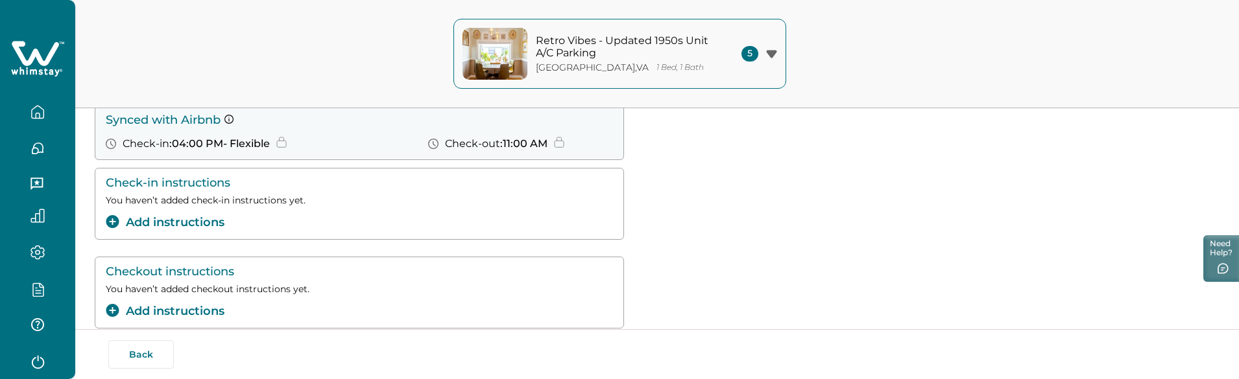
click at [114, 310] on icon "add-instructions" at bounding box center [113, 310] width 14 height 13
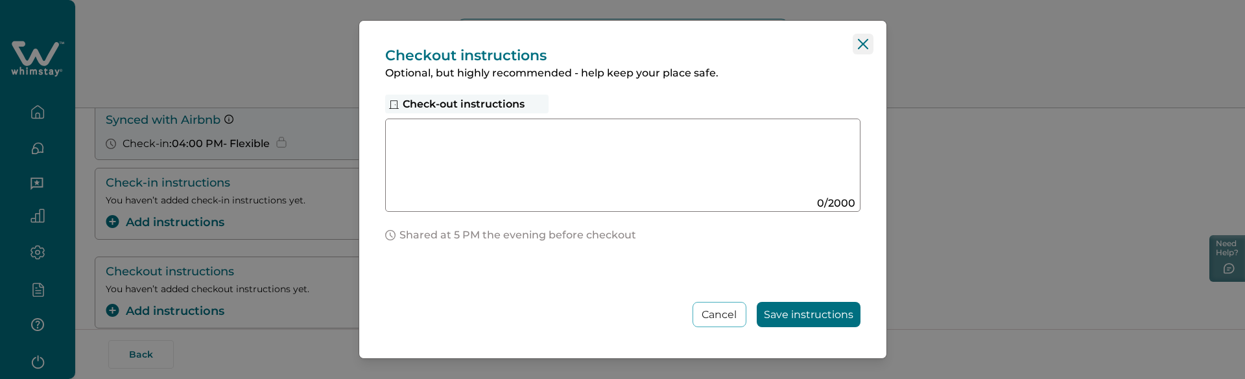
click at [857, 40] on button "Close" at bounding box center [863, 44] width 21 height 21
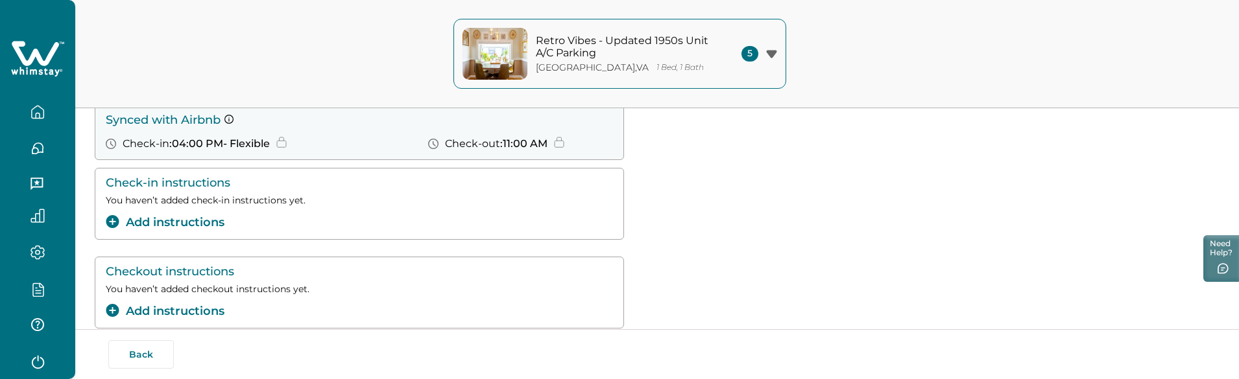
click at [107, 308] on icon "add-instructions" at bounding box center [112, 310] width 13 height 13
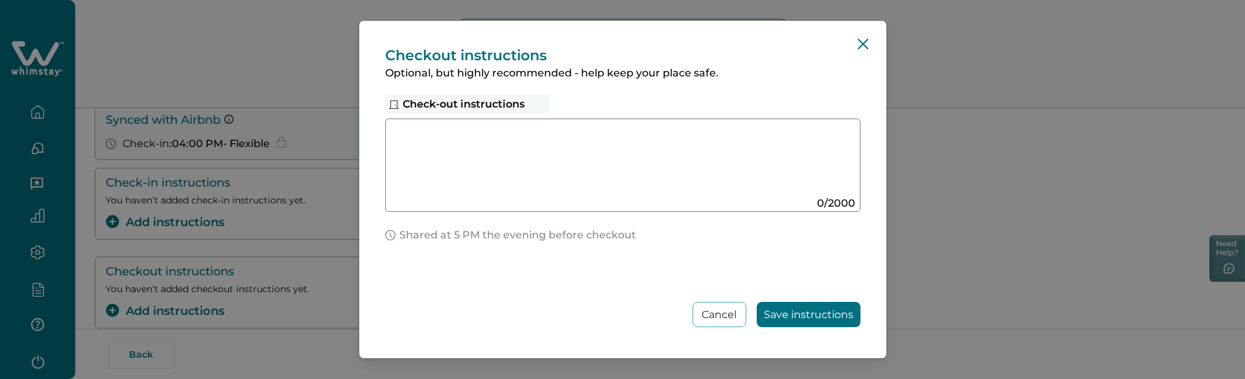
click at [310, 77] on div "Checkout instructions Optional, but highly recommended - help keep your place s…" at bounding box center [622, 189] width 1245 height 379
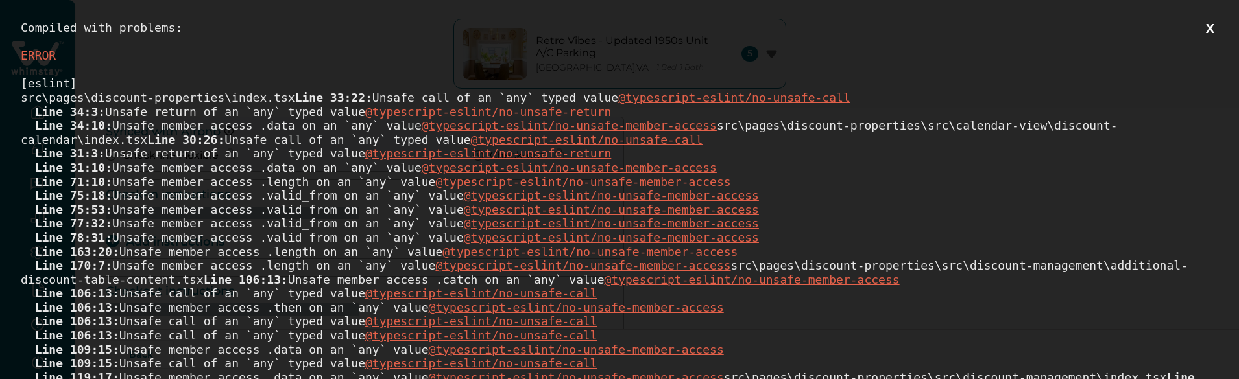
click at [1204, 27] on button "X" at bounding box center [1210, 29] width 16 height 16
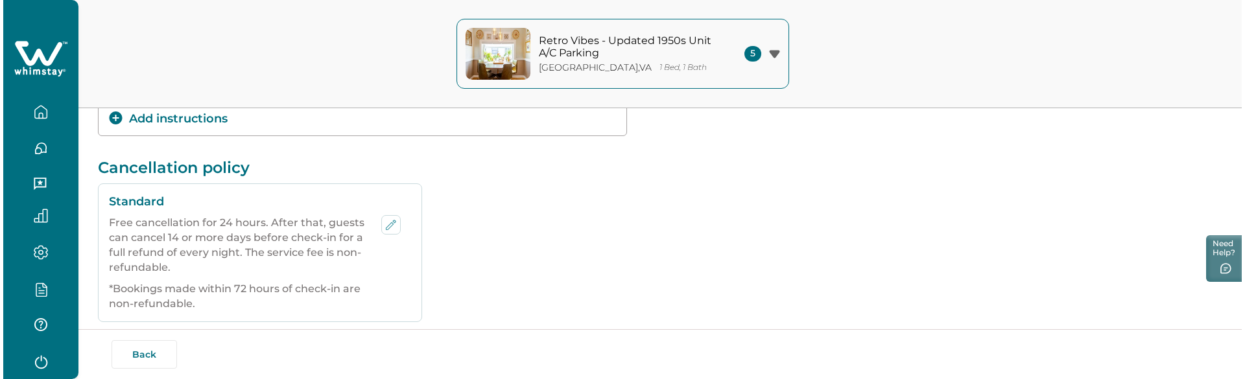
scroll to position [259, 0]
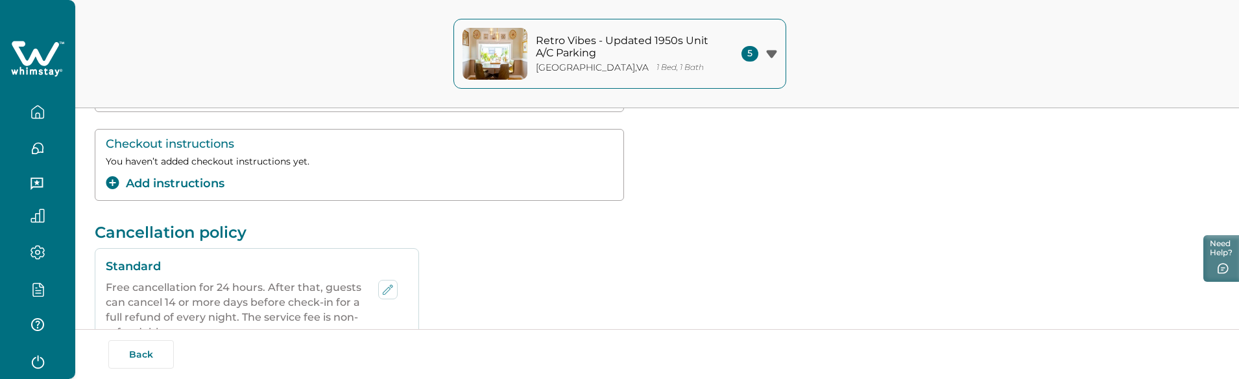
click at [107, 184] on icon "add-instructions" at bounding box center [112, 182] width 13 height 13
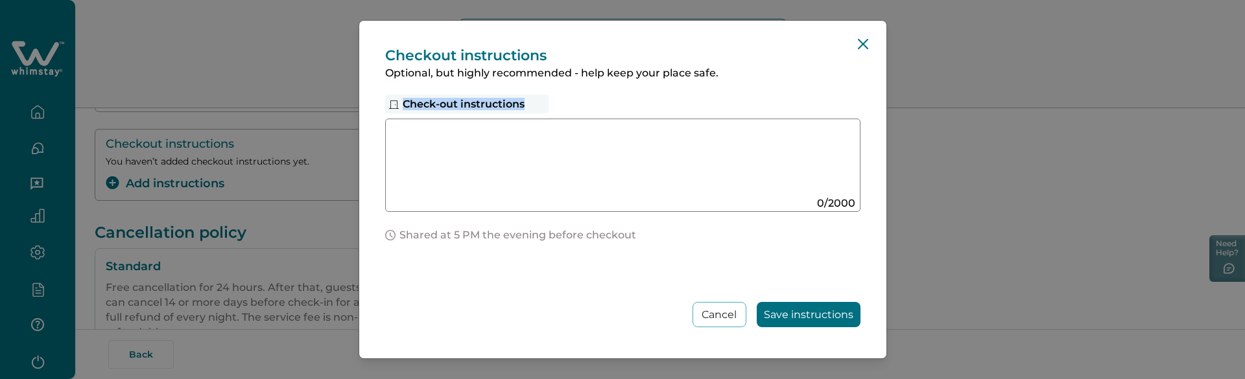
drag, startPoint x: 529, startPoint y: 105, endPoint x: 398, endPoint y: 105, distance: 131.7
click at [398, 105] on div "Check-out instructions" at bounding box center [466, 104] width 163 height 19
click at [624, 184] on textarea at bounding box center [610, 160] width 436 height 69
drag, startPoint x: 401, startPoint y: 106, endPoint x: 529, endPoint y: 109, distance: 128.5
click at [529, 109] on div "Check-out instructions" at bounding box center [466, 104] width 163 height 19
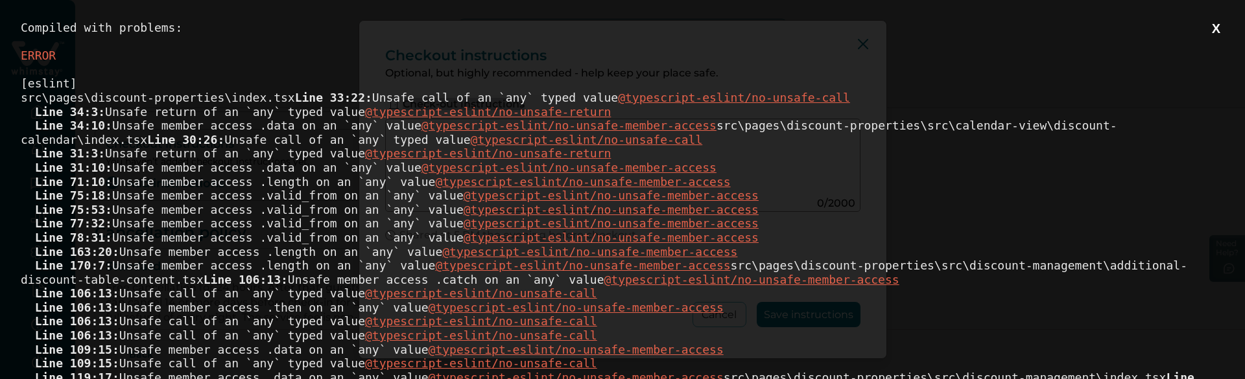
scroll to position [0, 0]
click at [1208, 33] on button "X" at bounding box center [1216, 29] width 16 height 16
